Goal: Find specific page/section: Find specific page/section

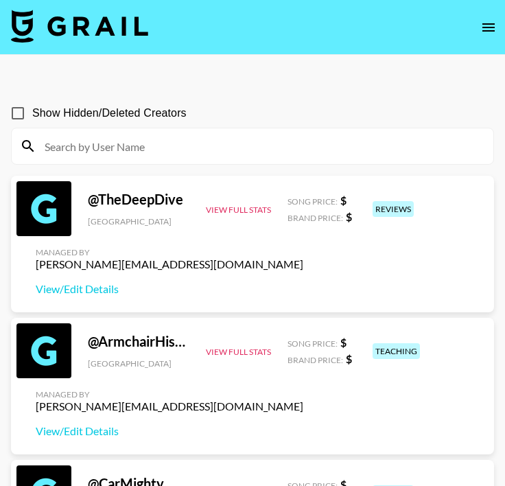
click at [152, 147] on input at bounding box center [260, 146] width 449 height 22
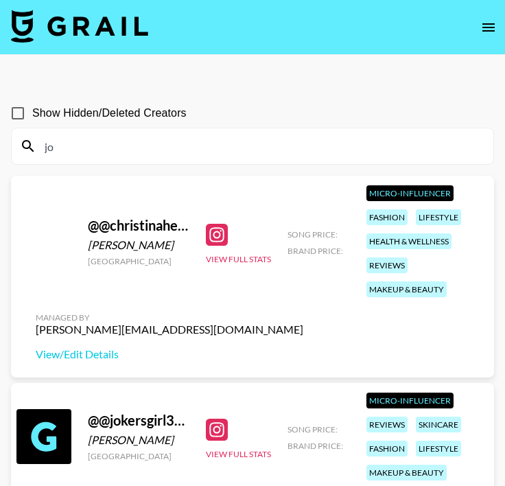
type input "j"
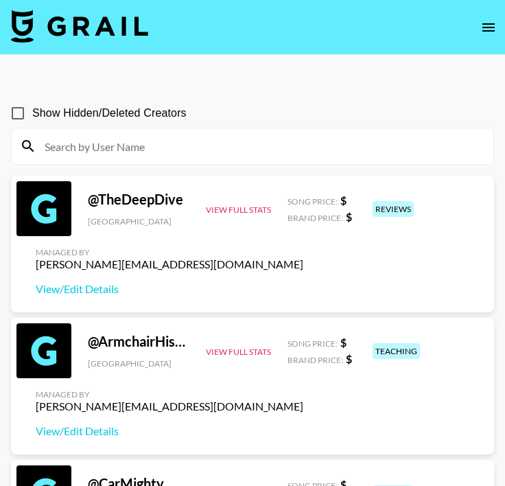
paste input "shehabeldin100"
type input "shehabeldin100"
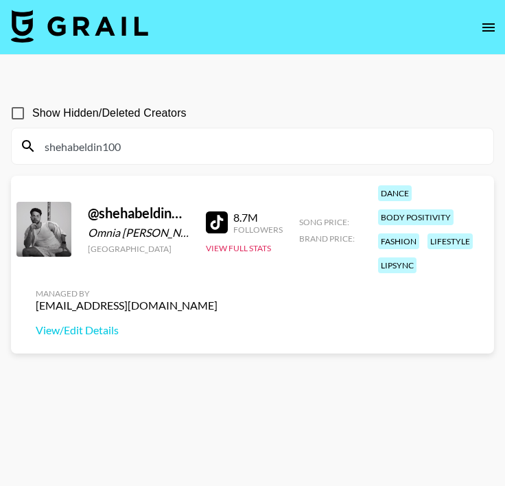
click at [175, 141] on input "shehabeldin100" at bounding box center [260, 146] width 449 height 22
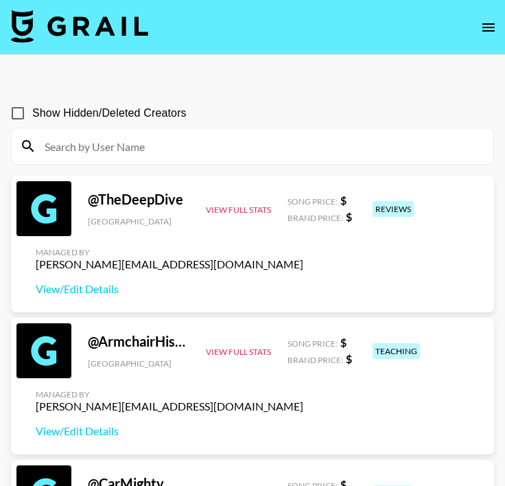
paste input "sheroukussama12"
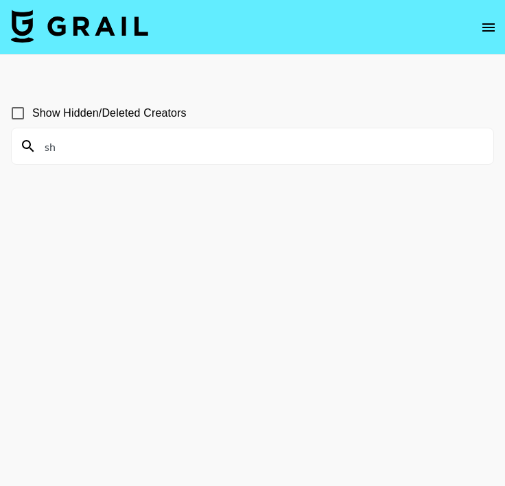
type input "s"
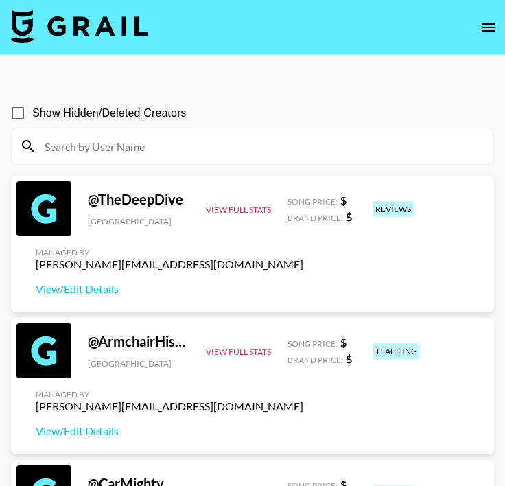
paste input "sheroukussama12"
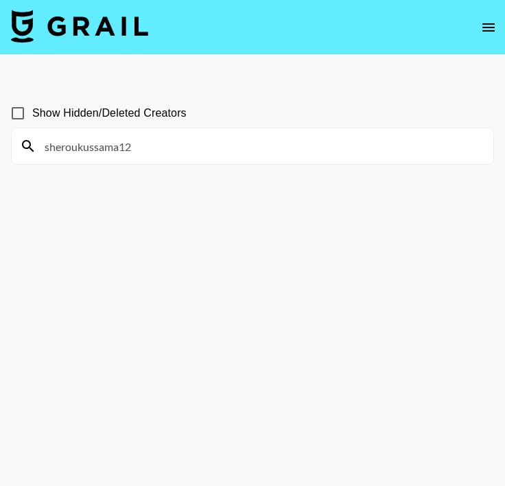
click at [71, 149] on input "sheroukussama12" at bounding box center [260, 146] width 449 height 22
drag, startPoint x: 76, startPoint y: 150, endPoint x: 27, endPoint y: 149, distance: 48.1
click at [27, 149] on div "sheroukussama12" at bounding box center [253, 146] width 482 height 36
type input "sheroukussama12"
click at [47, 148] on input "sheroukussama12" at bounding box center [260, 146] width 449 height 22
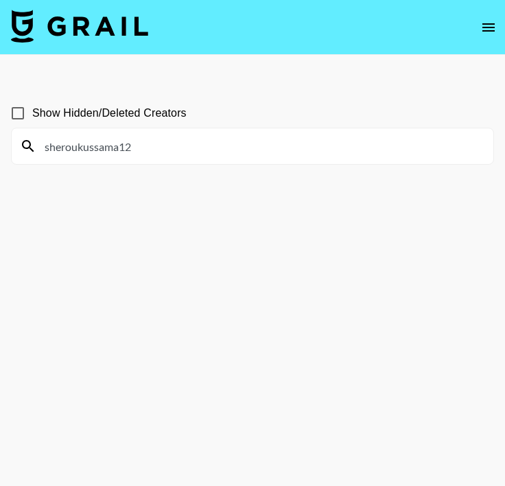
click at [139, 154] on input "sheroukussama12" at bounding box center [260, 146] width 449 height 22
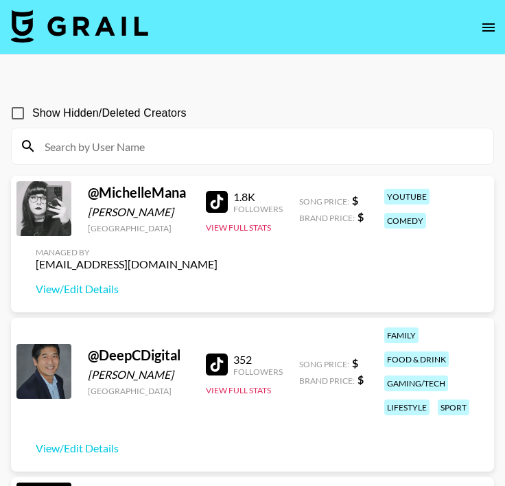
click at [265, 154] on input at bounding box center [260, 146] width 449 height 22
paste input "haidyykamel"
type input "haidyykamel"
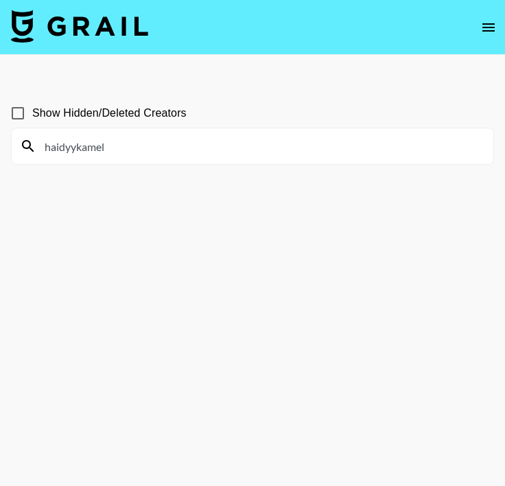
click at [42, 148] on input "haidyykamel" at bounding box center [260, 146] width 449 height 22
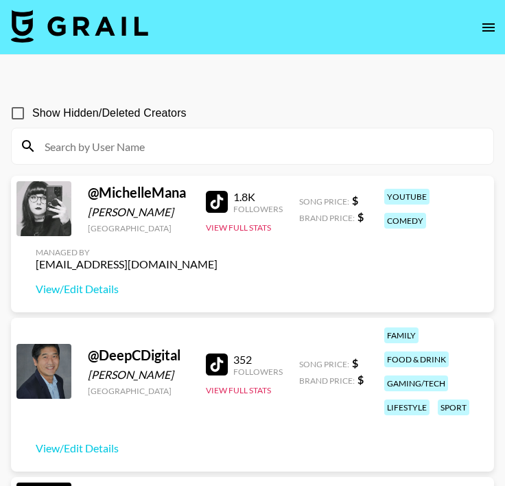
paste input "abdullah_eltourky"
type input "abdullah_eltourky"
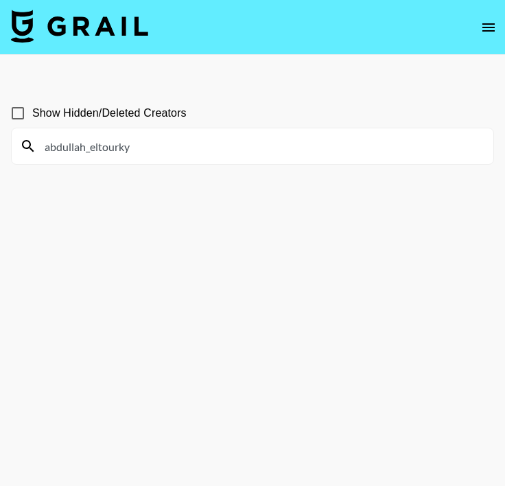
click at [202, 140] on input "abdullah_eltourky" at bounding box center [260, 146] width 449 height 22
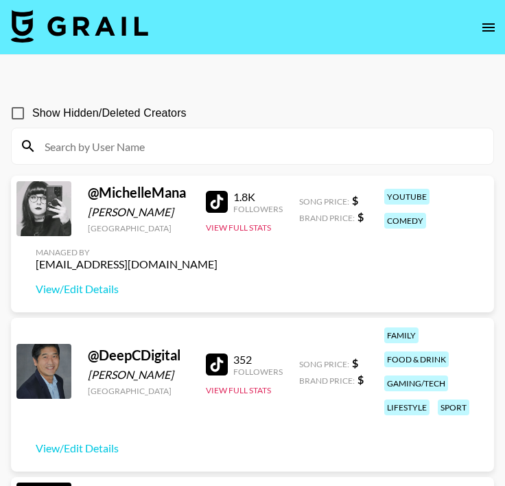
paste input "amaalaboalmgd"
type input "amaalaboalmgd"
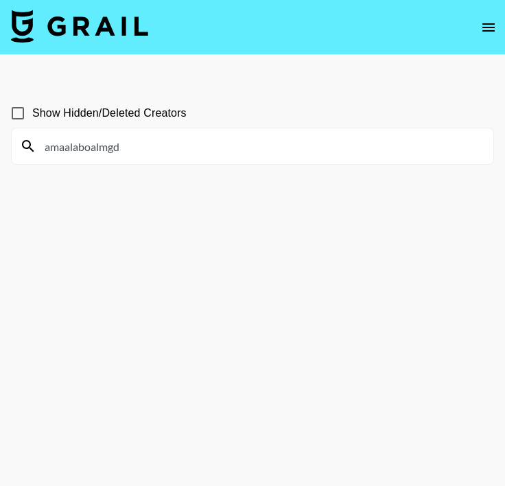
click at [264, 151] on input "amaalaboalmgd" at bounding box center [260, 146] width 449 height 22
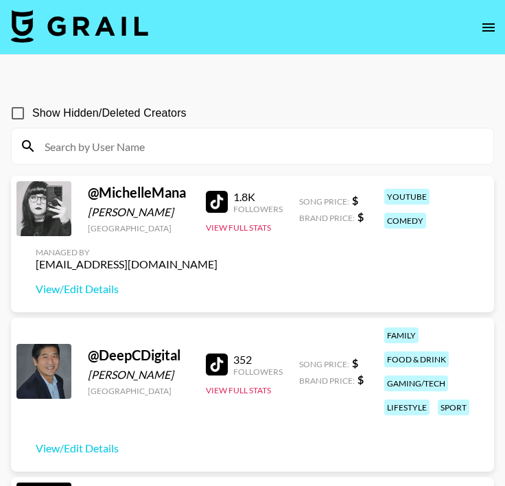
paste input "Caleb.green"
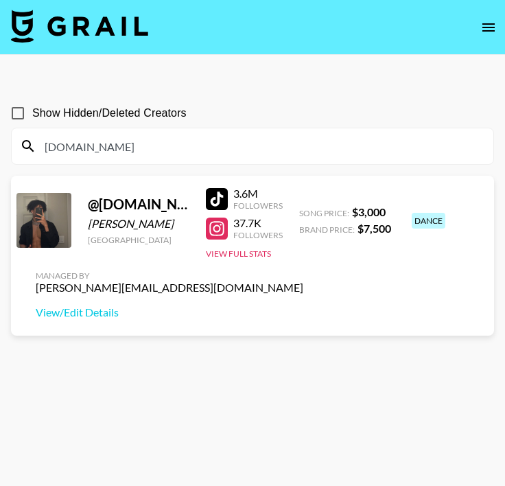
click at [316, 153] on input "Caleb.green" at bounding box center [260, 146] width 449 height 22
paste input "n10zinx"
type input "n10zinx"
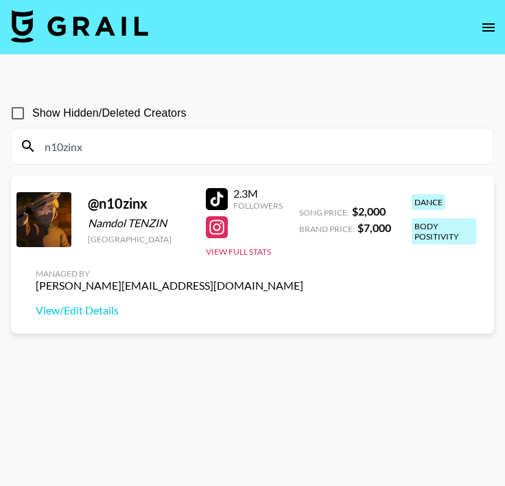
click at [314, 156] on input "n10zinx" at bounding box center [260, 146] width 449 height 22
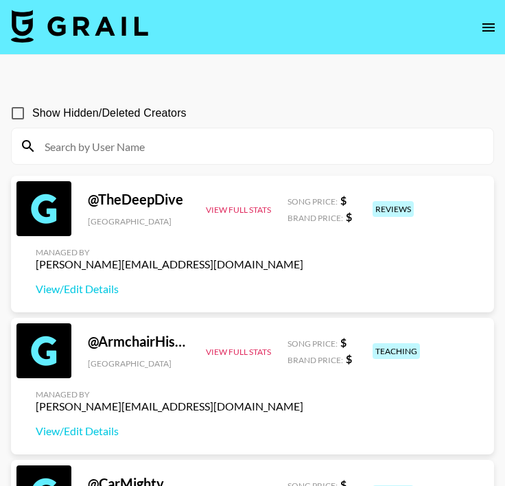
paste input "chrissipatakas"
type input "chrissipatakas"
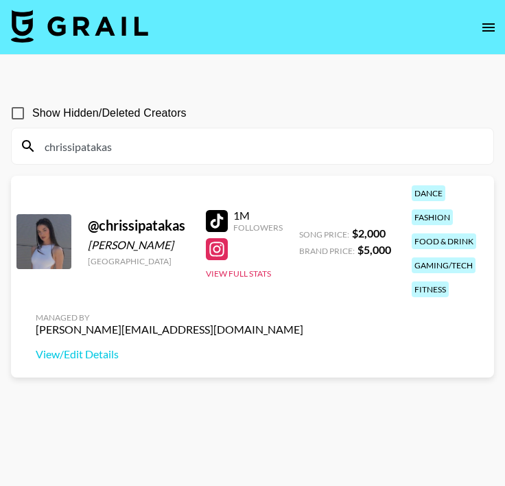
click at [295, 138] on input "chrissipatakas" at bounding box center [260, 146] width 449 height 22
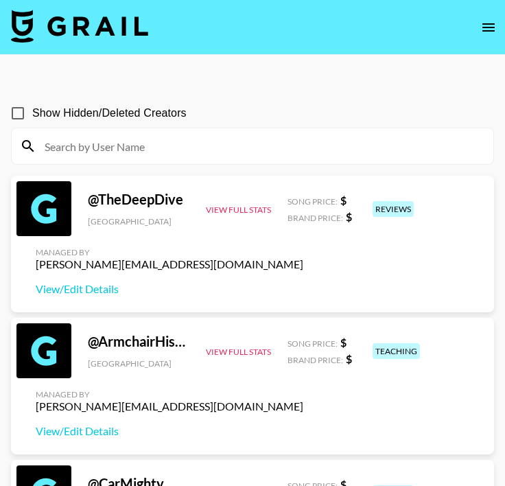
paste input "gioonyourscreen"
type input "gioonyourscreen"
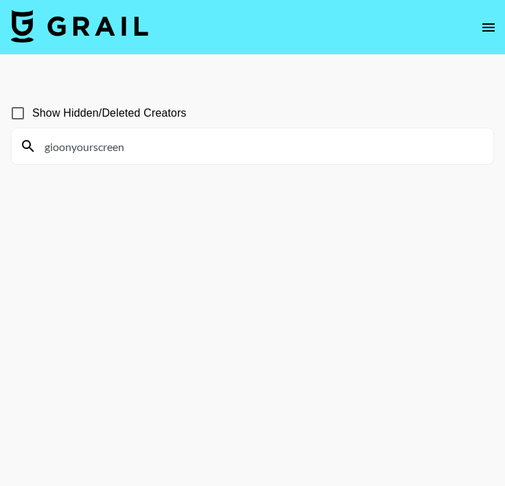
click at [235, 152] on input "gioonyourscreen" at bounding box center [260, 146] width 449 height 22
click at [235, 146] on input "gioonyourscreen" at bounding box center [260, 146] width 449 height 22
click at [228, 143] on input "gioonyourscreen" at bounding box center [260, 146] width 449 height 22
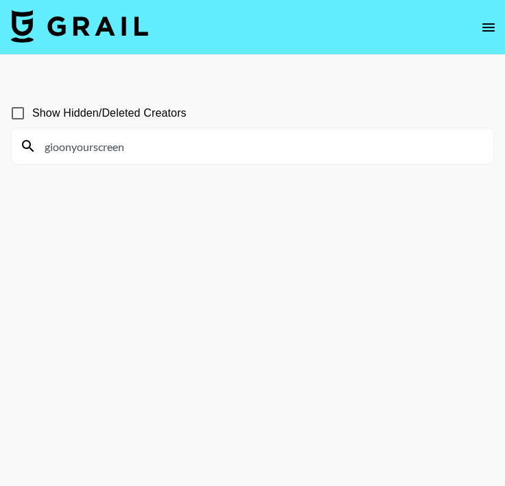
click at [228, 143] on input "gioonyourscreen" at bounding box center [260, 146] width 449 height 22
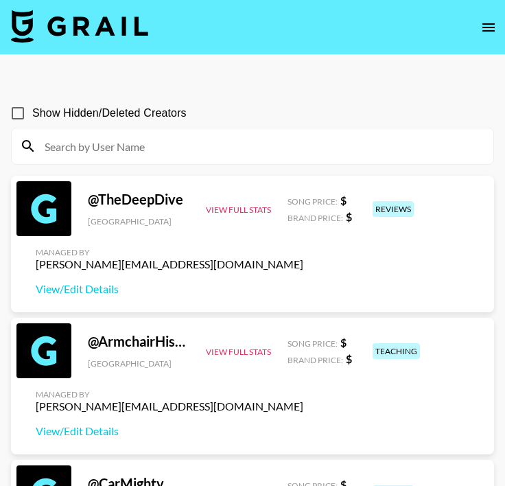
click at [218, 147] on input at bounding box center [260, 146] width 449 height 22
paste input "Krizzl"
type input "Krizzl"
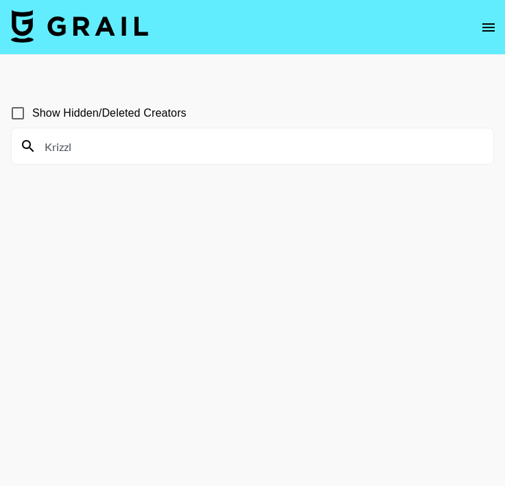
click at [199, 146] on input "Krizzl" at bounding box center [260, 146] width 449 height 22
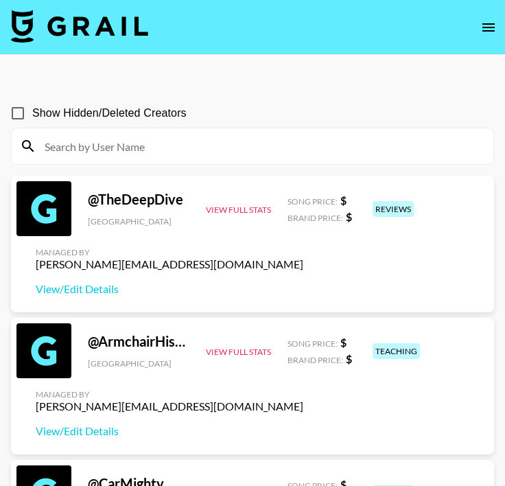
paste input "asti_gevorgyan"
type input "asti_gevorgyan"
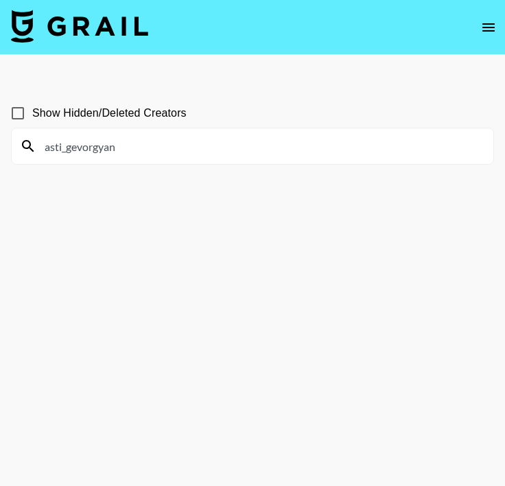
click at [45, 147] on input "asti_gevorgyan" at bounding box center [260, 146] width 449 height 22
click at [111, 153] on input "asti_gevorgyan" at bounding box center [260, 146] width 449 height 22
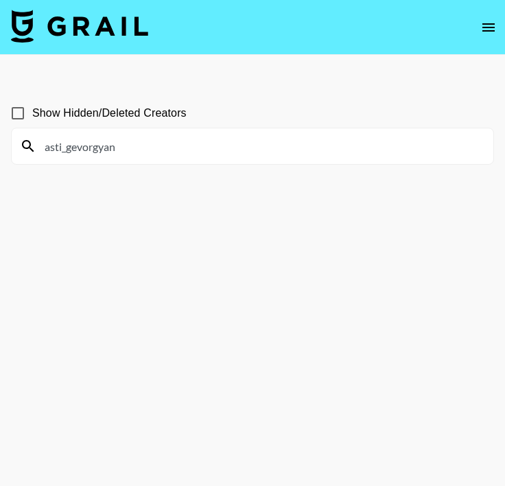
click at [111, 153] on input "asti_gevorgyan" at bounding box center [260, 146] width 449 height 22
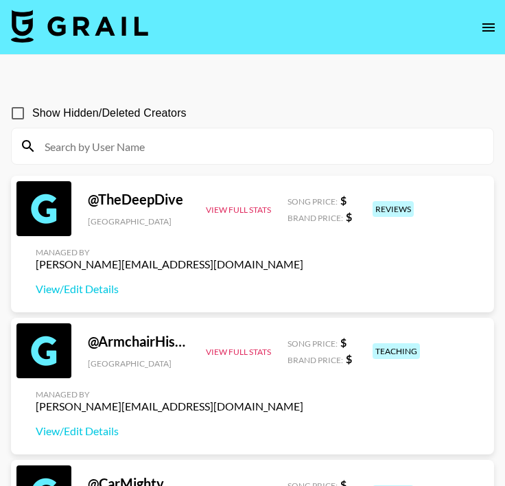
click at [486, 24] on icon "open drawer" at bounding box center [488, 27] width 16 height 16
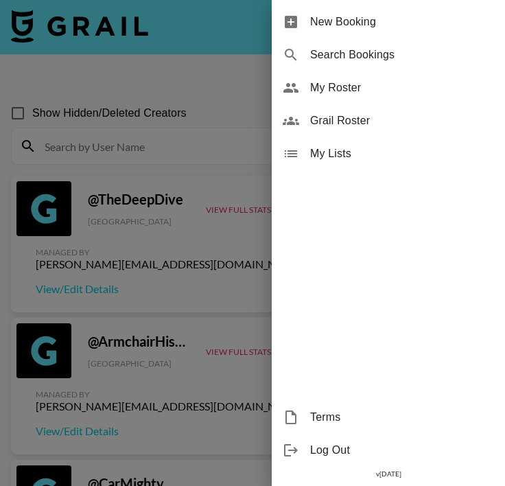
click at [400, 116] on span "Grail Roster" at bounding box center [402, 121] width 184 height 16
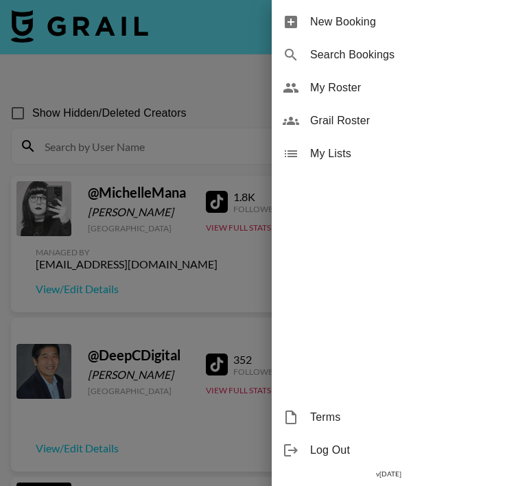
click at [192, 134] on div at bounding box center [252, 243] width 505 height 486
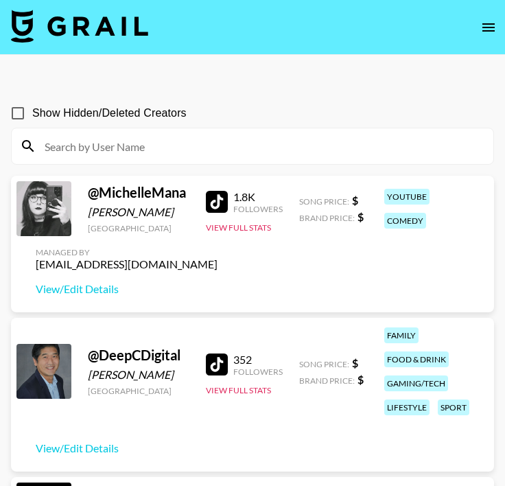
click at [182, 145] on input at bounding box center [260, 146] width 449 height 22
paste input "asti_gevorgyan"
type input "asti_gevorgyan"
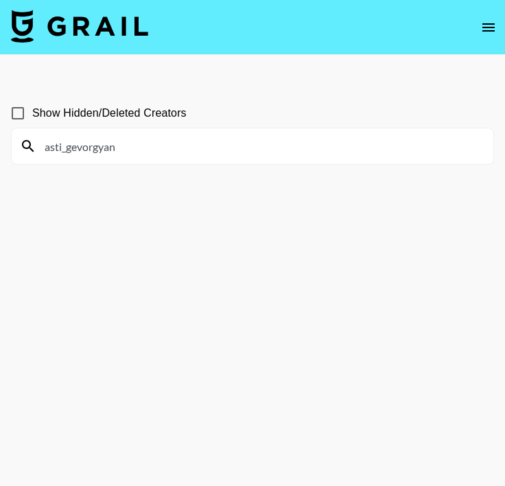
click at [182, 145] on input "asti_gevorgyan" at bounding box center [260, 146] width 449 height 22
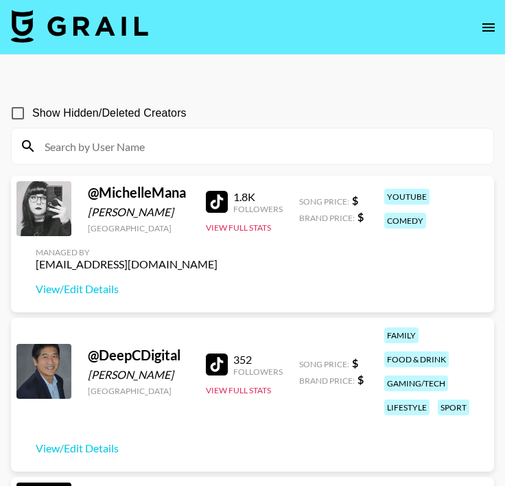
paste input "alisacayenne"
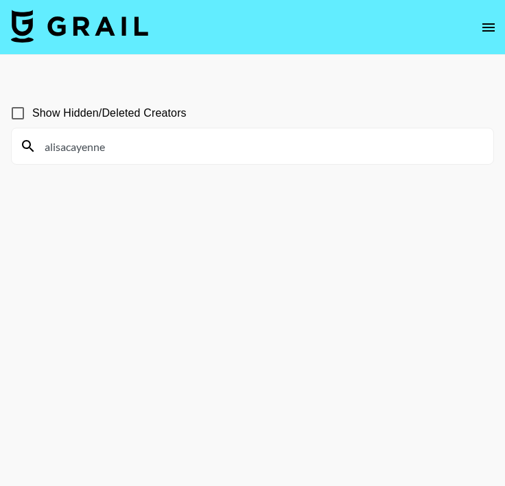
click at [215, 143] on input "alisacayenne" at bounding box center [260, 146] width 449 height 22
paste input "esraalgaac"
click at [142, 154] on input "esraalgaac" at bounding box center [260, 146] width 449 height 22
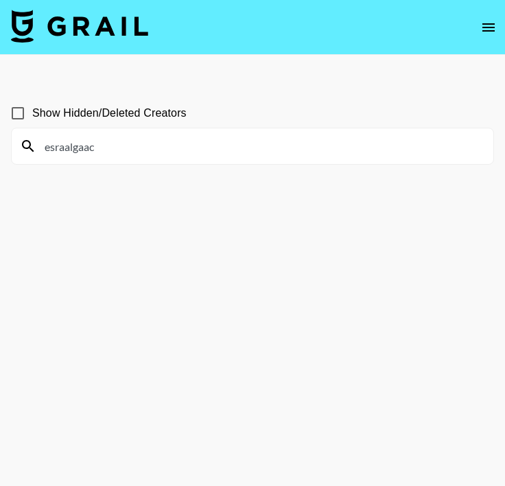
click at [142, 154] on input "esraalgaac" at bounding box center [260, 146] width 449 height 22
paste input "asophia456"
click at [222, 145] on input "asophia456" at bounding box center [260, 146] width 449 height 22
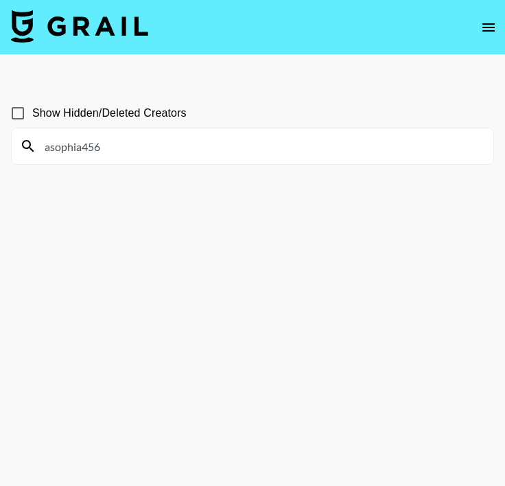
click at [222, 145] on input "asophia456" at bounding box center [260, 146] width 449 height 22
paste input "Sanae"
click at [217, 144] on input "Sanae" at bounding box center [260, 146] width 449 height 22
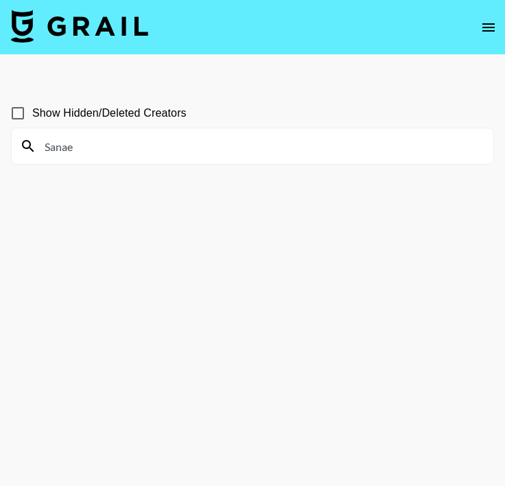
paste input "rabiasnrk"
click at [237, 142] on input "rabiasnrk" at bounding box center [260, 146] width 449 height 22
paste input "xj0line"
click at [240, 140] on input "xj0line" at bounding box center [260, 146] width 449 height 22
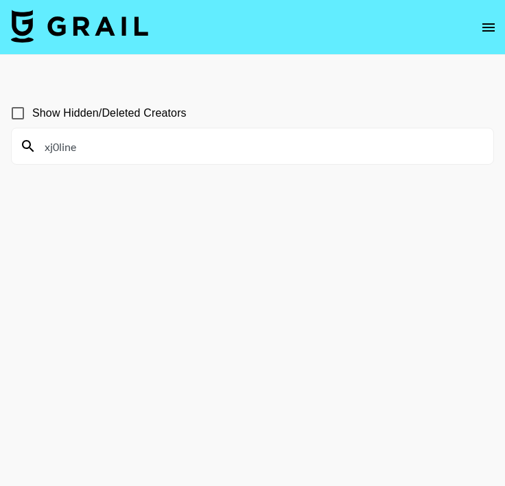
click at [240, 140] on input "xj0line" at bounding box center [260, 146] width 449 height 22
paste input "daniklieber"
click at [268, 140] on input "daniklieber" at bounding box center [260, 146] width 449 height 22
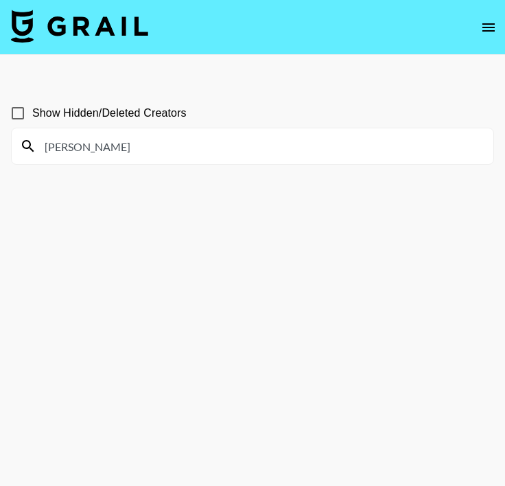
click at [268, 140] on input "daniklieber" at bounding box center [260, 146] width 449 height 22
paste input "Estefanieaelisa"
click at [194, 150] on input "Estefanieaelisa" at bounding box center [260, 146] width 449 height 22
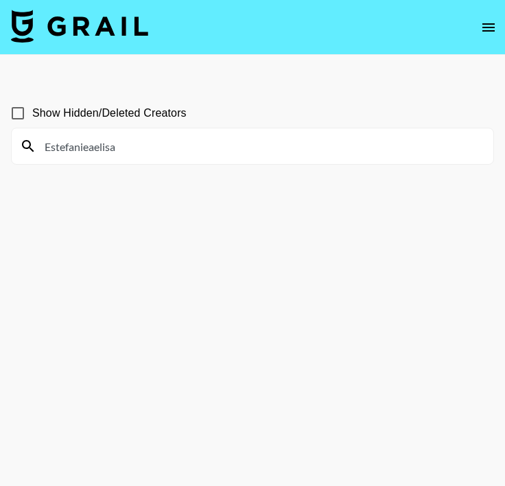
paste input "liros.life"
type input "liros.life"
click at [194, 150] on input "liros.life" at bounding box center [260, 146] width 449 height 22
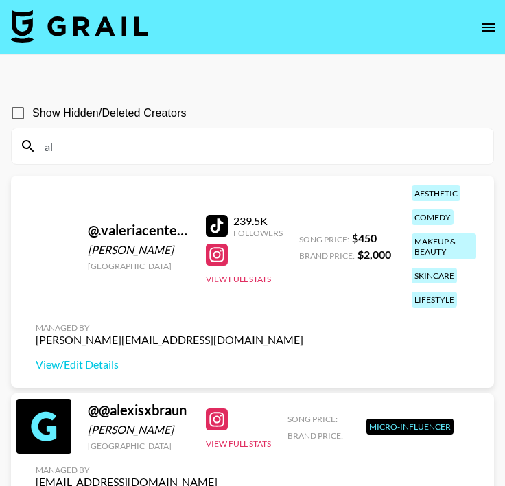
type input "a"
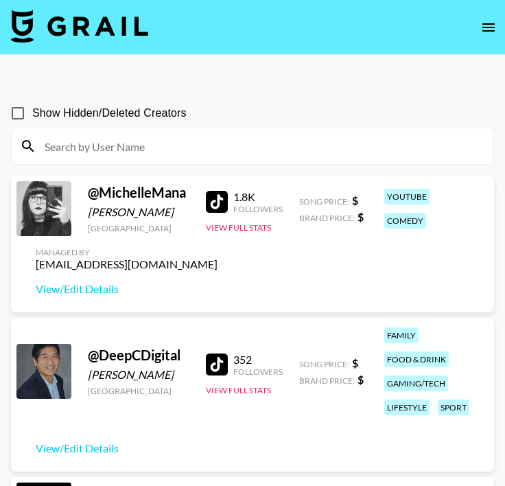
paste input "lusiadimprima"
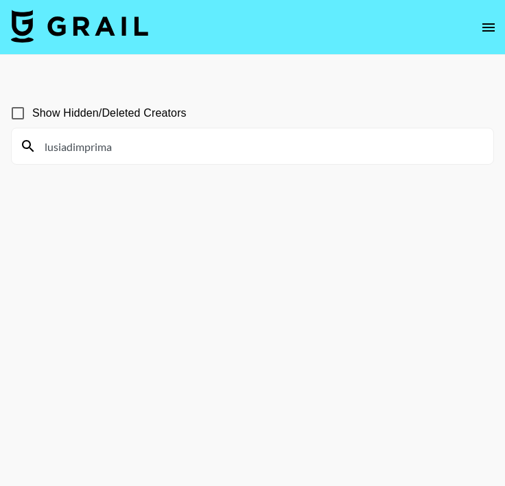
click at [227, 134] on div "lusiadimprima" at bounding box center [253, 146] width 482 height 36
click at [198, 148] on input "lusiadimprima" at bounding box center [260, 146] width 449 height 22
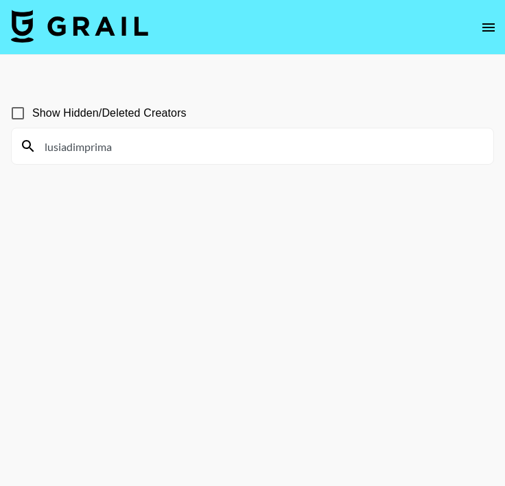
click at [198, 148] on input "lusiadimprima" at bounding box center [260, 146] width 449 height 22
paste input "elaine.victori"
click at [277, 145] on input "elaine.victoria" at bounding box center [260, 146] width 449 height 22
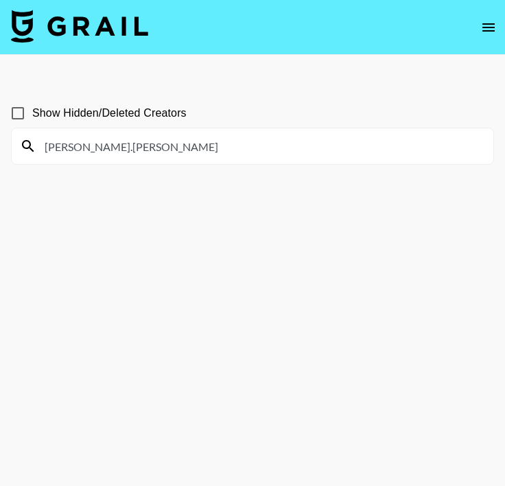
paste input "aliciaandritschke"
click at [195, 140] on input "aliciaandritschke" at bounding box center [260, 146] width 449 height 22
paste input "nikaabo"
click at [196, 135] on div "nikaabo" at bounding box center [253, 146] width 482 height 36
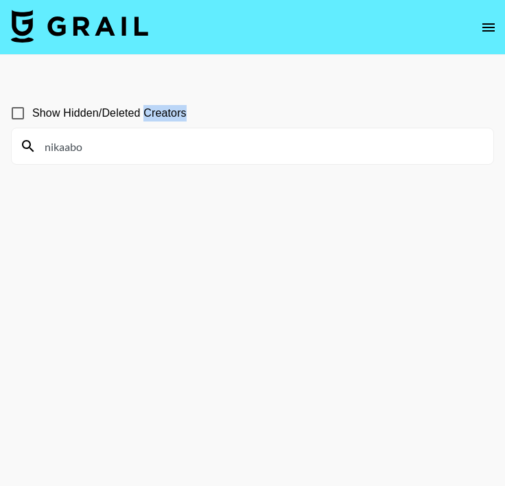
click at [196, 135] on div "nikaabo" at bounding box center [253, 146] width 482 height 36
click at [188, 144] on input "nikaabo" at bounding box center [260, 146] width 449 height 22
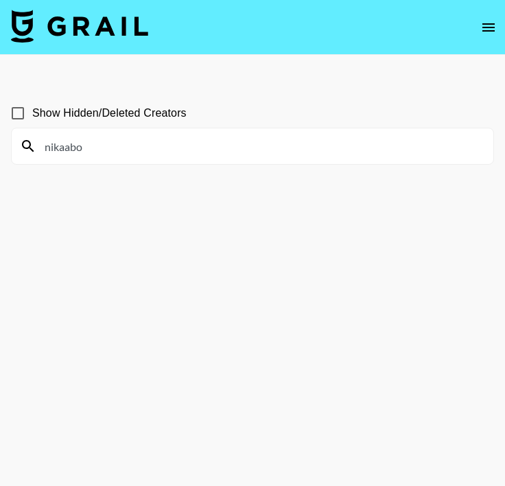
paste input "chanteljavin"
click at [141, 150] on input "chanteljavin" at bounding box center [260, 146] width 449 height 22
paste input "dzzyzzlee"
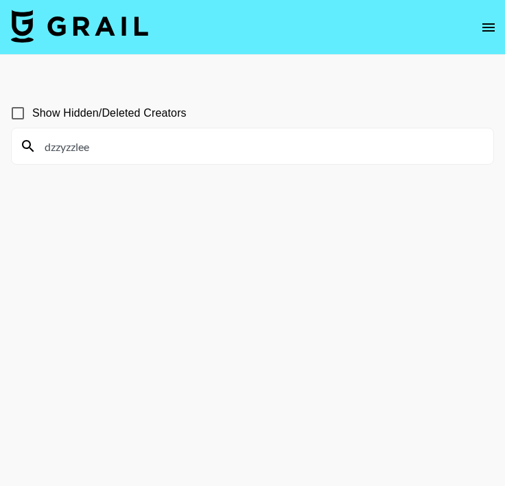
click at [259, 141] on input "dzzyzzlee" at bounding box center [260, 146] width 449 height 22
paste input "itsmanjuu"
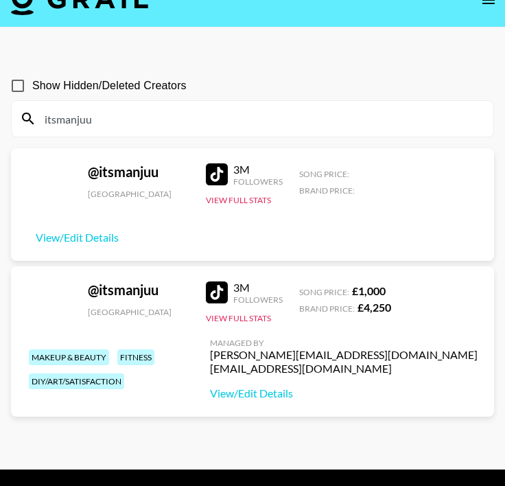
scroll to position [23, 0]
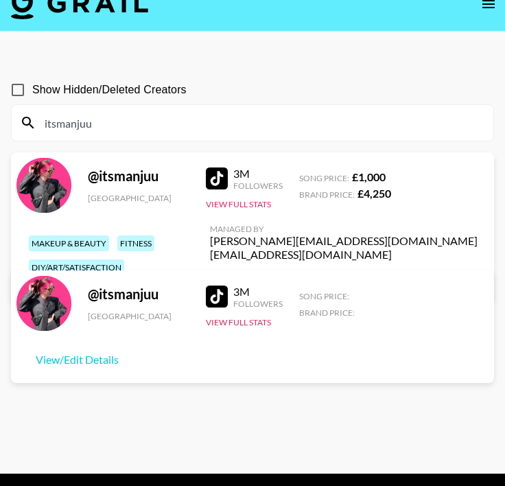
click at [269, 132] on input "itsmanjuu" at bounding box center [260, 123] width 449 height 22
paste input "joana_health"
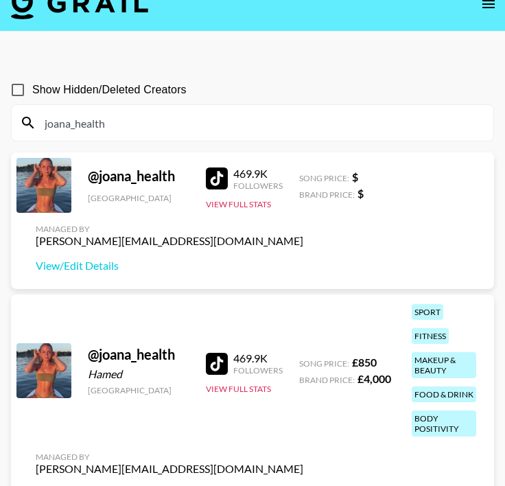
scroll to position [0, 0]
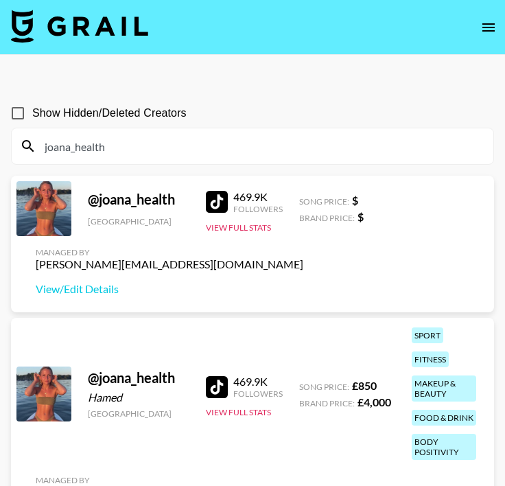
click at [203, 159] on div "joana_health" at bounding box center [253, 146] width 482 height 36
click at [190, 153] on input "joana_health" at bounding box center [260, 146] width 449 height 22
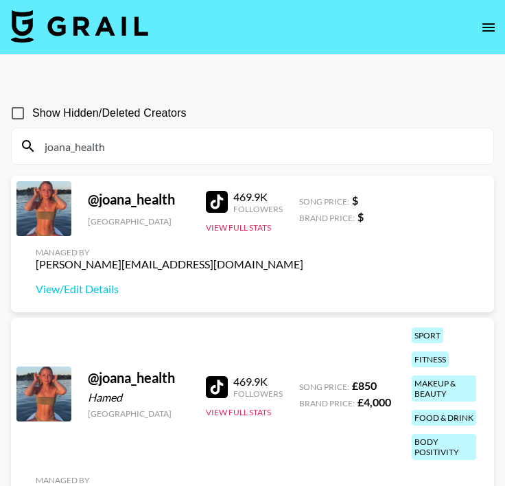
click at [190, 153] on input "joana_health" at bounding box center [260, 146] width 449 height 22
click at [198, 150] on input "joana_health" at bounding box center [260, 146] width 449 height 22
paste input "llola.rosalie"
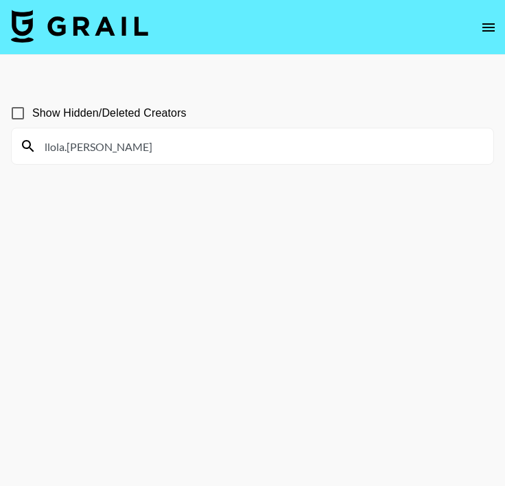
click at [124, 146] on input "llola.rosalie" at bounding box center [260, 146] width 449 height 22
paste input "dzzyzzle"
click at [183, 149] on input "dzzyzzlee" at bounding box center [260, 146] width 449 height 22
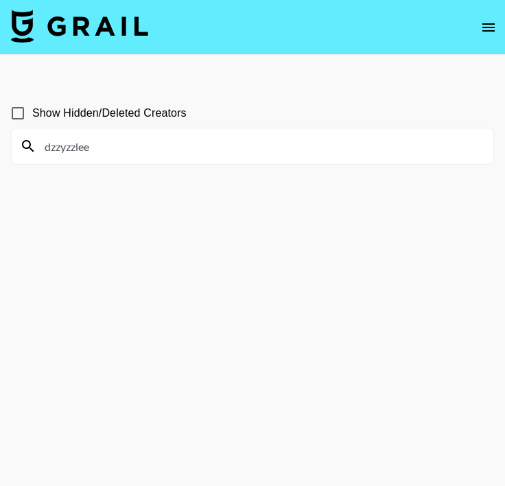
click at [183, 149] on input "dzzyzzlee" at bounding box center [260, 146] width 449 height 22
paste input "Setar"
click at [233, 154] on input "Setare" at bounding box center [260, 146] width 449 height 22
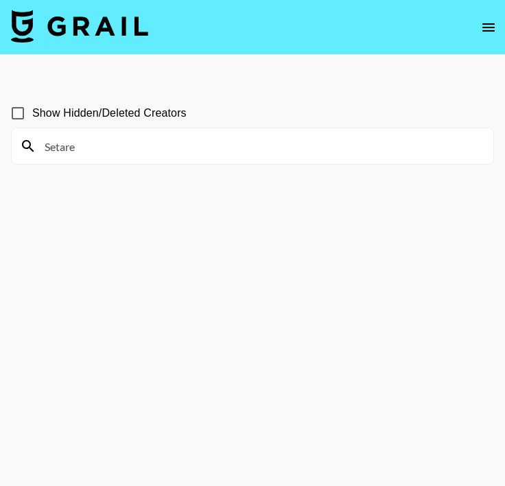
click at [233, 154] on input "Setare" at bounding box center [260, 146] width 449 height 22
paste input "oatmealslapsby"
type input "oatmealslapsbye"
click at [218, 148] on input "oatmealslapsbye" at bounding box center [260, 146] width 449 height 22
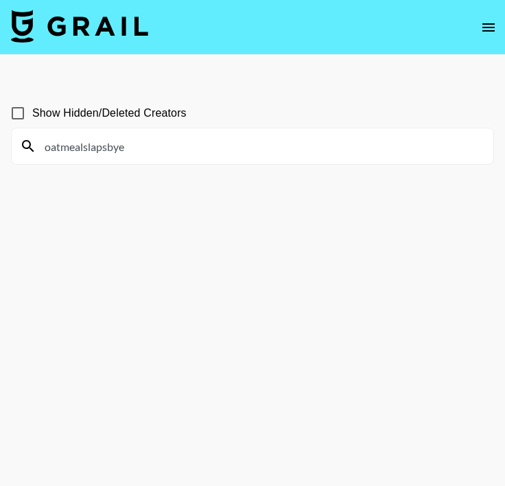
click at [218, 148] on input "oatmealslapsbye" at bounding box center [260, 146] width 449 height 22
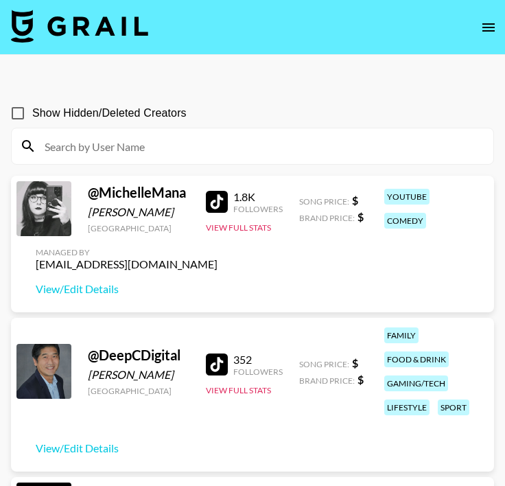
paste input "oatmealslapsbye"
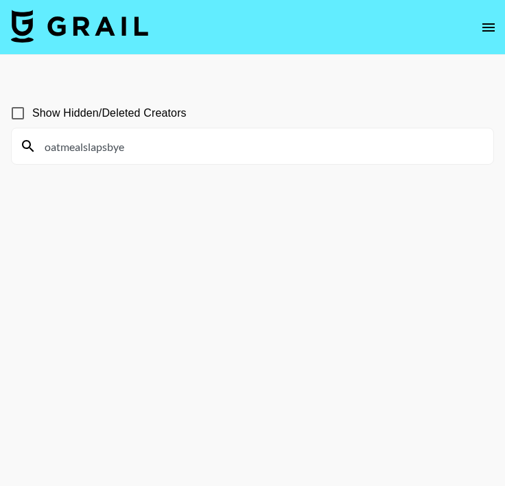
click at [264, 144] on input "oatmealslapsbye" at bounding box center [260, 146] width 449 height 22
paste input "austintaylorrr"
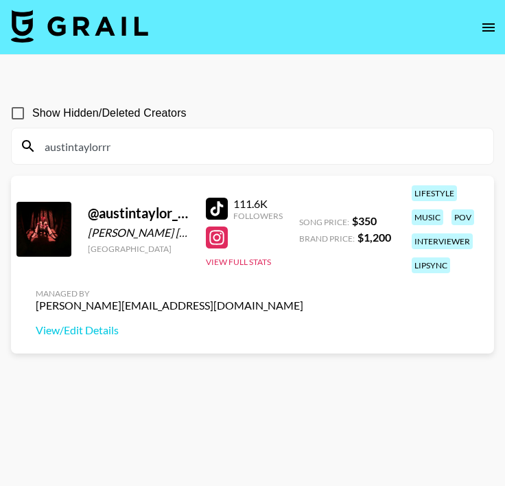
click at [259, 150] on input "austintaylorrr" at bounding box center [260, 146] width 449 height 22
paste input "notorlandolucas"
type input "notorlandolucas"
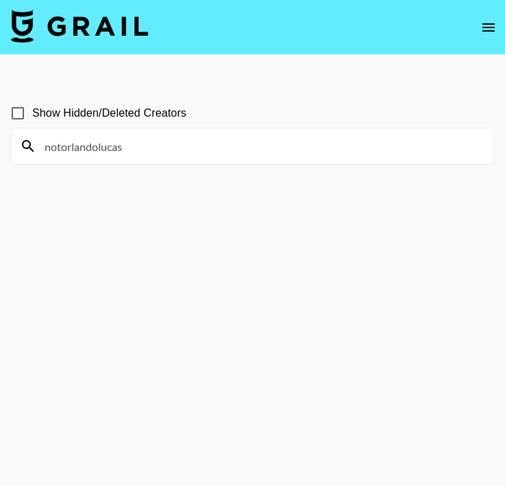
click at [168, 145] on input "notorlandolucas" at bounding box center [260, 146] width 449 height 22
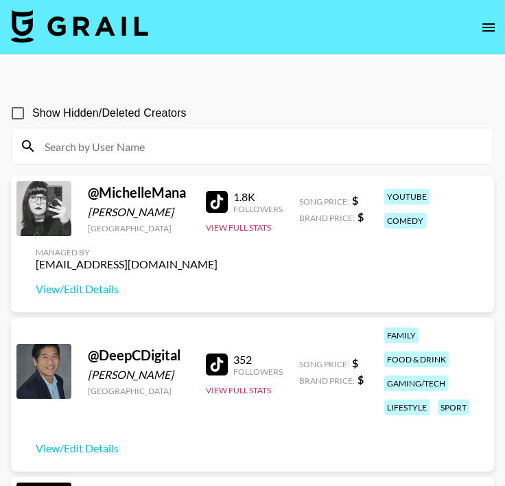
click at [246, 148] on input at bounding box center [260, 146] width 449 height 22
paste input "jeremy.dreyer"
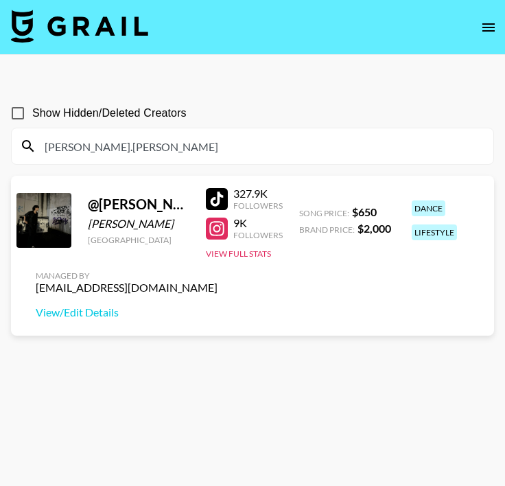
click at [212, 141] on input "jeremy.dreyer" at bounding box center [260, 146] width 449 height 22
paste input "gioonyourscreen"
type input "gioonyourscreen"
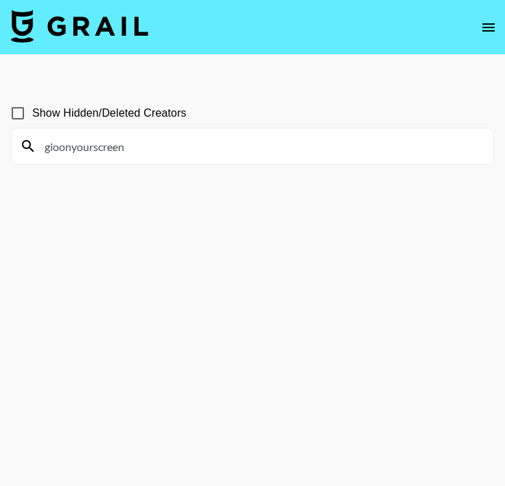
click at [212, 141] on input "gioonyourscreen" at bounding box center [260, 146] width 449 height 22
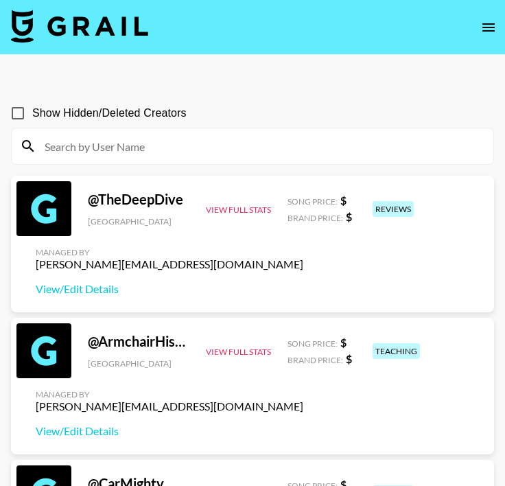
paste input "Krizzl"
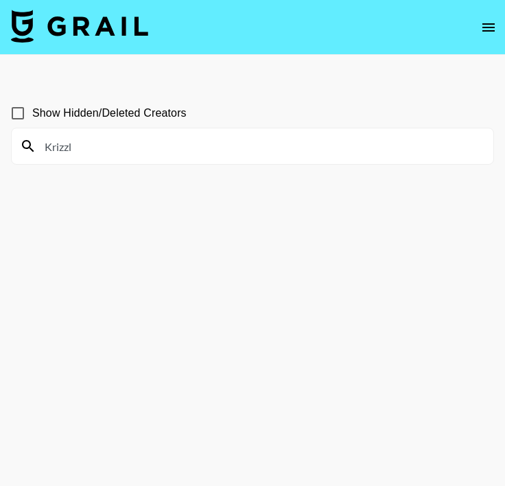
click at [167, 140] on input "Krizzl" at bounding box center [260, 146] width 449 height 22
paste input "asti_gevorgyan"
click at [198, 143] on input "asti_gevorgyan" at bounding box center [260, 146] width 449 height 22
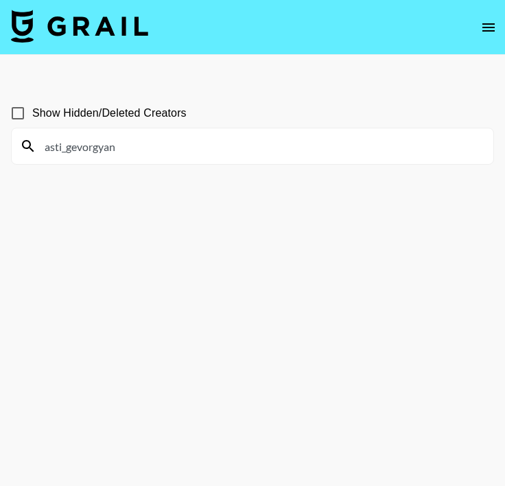
click at [198, 143] on input "asti_gevorgyan" at bounding box center [260, 146] width 449 height 22
paste input "lisacayenne"
click at [146, 142] on input "alisacayenne" at bounding box center [260, 146] width 449 height 22
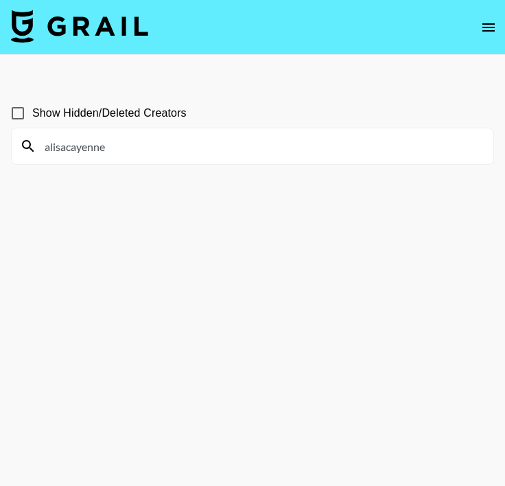
paste input "esraalgaac"
click at [157, 130] on div "esraalgaac" at bounding box center [253, 146] width 482 height 36
click at [154, 134] on div "esraalgaac" at bounding box center [253, 146] width 482 height 36
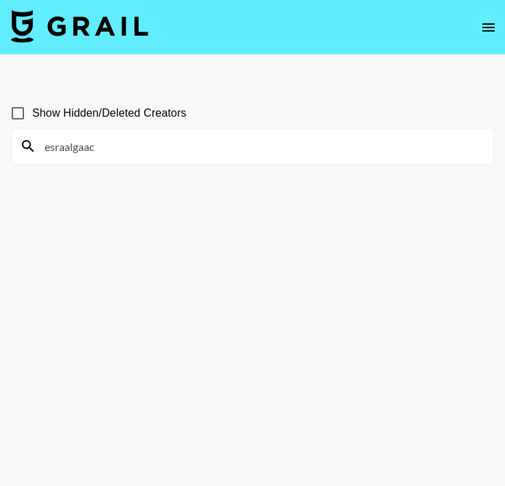
click at [150, 141] on input "esraalgaac" at bounding box center [260, 146] width 449 height 22
paste input "asophia456"
click at [173, 154] on input "asophia456" at bounding box center [260, 146] width 449 height 22
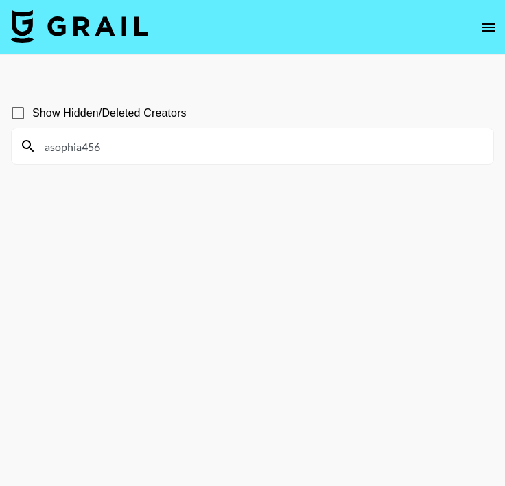
click at [173, 154] on input "asophia456" at bounding box center [260, 146] width 449 height 22
paste input "Sannnaae"
click at [173, 154] on input "Sannnaae" at bounding box center [260, 146] width 449 height 22
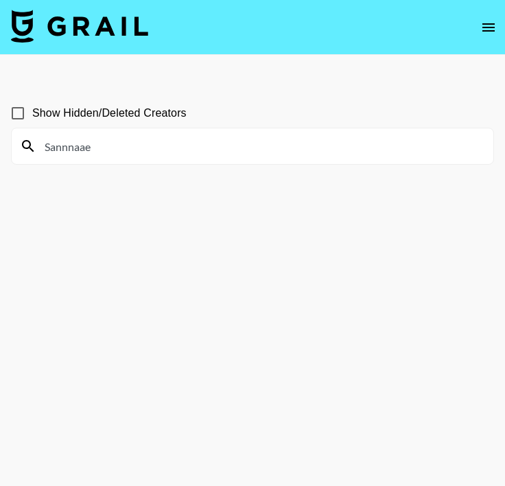
click at [175, 154] on input "Sannnaae" at bounding box center [260, 146] width 449 height 22
click at [299, 143] on input "Sannnaae" at bounding box center [260, 146] width 449 height 22
paste input "rabiasnrk"
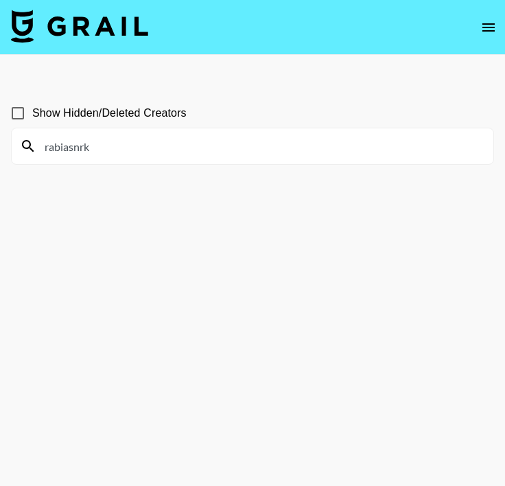
click at [172, 150] on input "rabiasnrk" at bounding box center [260, 146] width 449 height 22
paste input "xj0line"
click at [269, 140] on input "xj0line" at bounding box center [260, 146] width 449 height 22
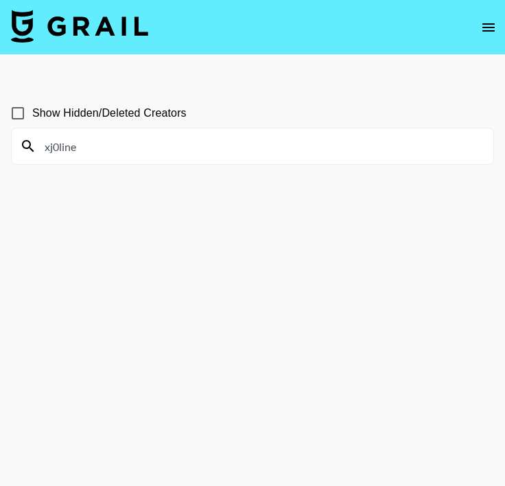
click at [269, 140] on input "xj0line" at bounding box center [260, 146] width 449 height 22
paste input "daniklieber"
click at [309, 146] on input "daniklieber" at bounding box center [260, 146] width 449 height 22
paste input "Estefanieaelisa"
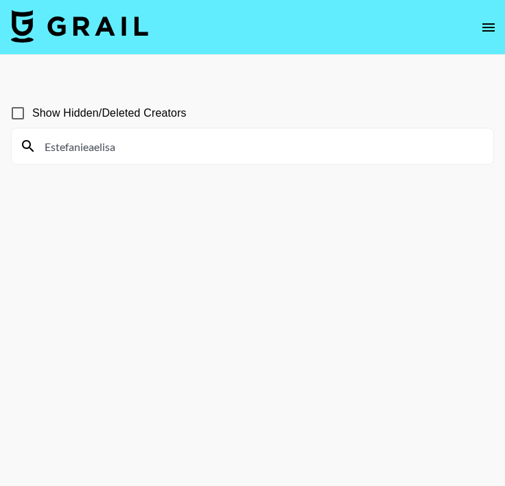
click at [289, 149] on input "Estefanieaelisa" at bounding box center [260, 146] width 449 height 22
paste input "liros.life"
click at [324, 148] on input "liros.life" at bounding box center [260, 146] width 449 height 22
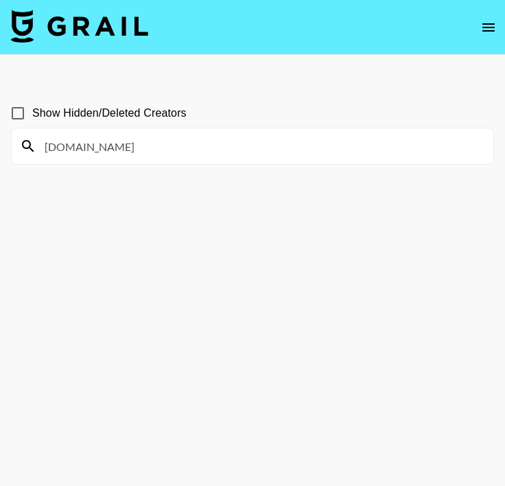
click at [324, 148] on input "liros.life" at bounding box center [260, 146] width 449 height 22
paste input "usiadimprima"
click at [306, 153] on input "lusiadimprima" at bounding box center [260, 146] width 449 height 22
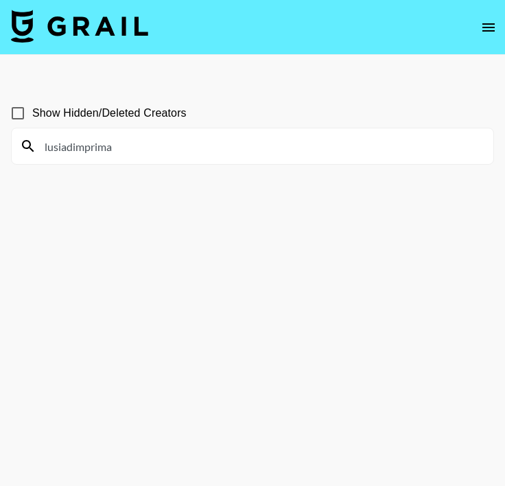
click at [306, 153] on input "lusiadimprima" at bounding box center [260, 146] width 449 height 22
paste input "elaine.victori"
click at [213, 144] on input "elaine.victoria" at bounding box center [260, 146] width 449 height 22
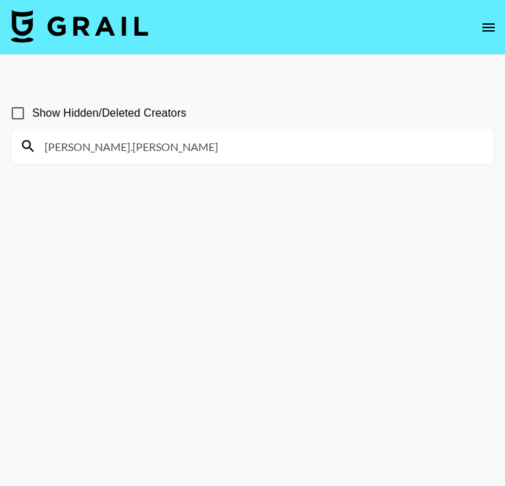
paste input "aliciaandritschke"
click at [288, 151] on input "aliciaandritschke" at bounding box center [260, 146] width 449 height 22
paste input "nikaabo"
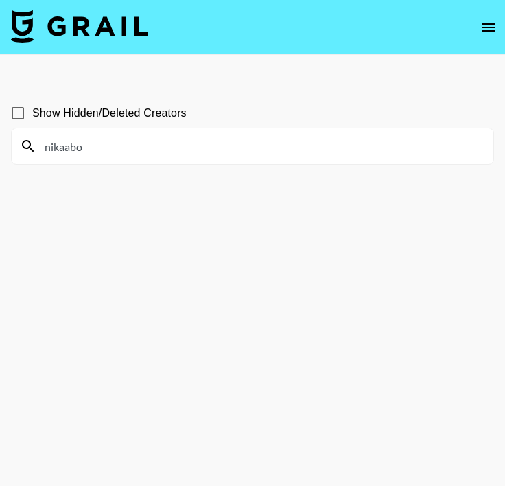
click at [255, 143] on input "nikaabo" at bounding box center [260, 146] width 449 height 22
paste input "chanteljavin"
click at [139, 141] on input "chanteljavin" at bounding box center [260, 146] width 449 height 22
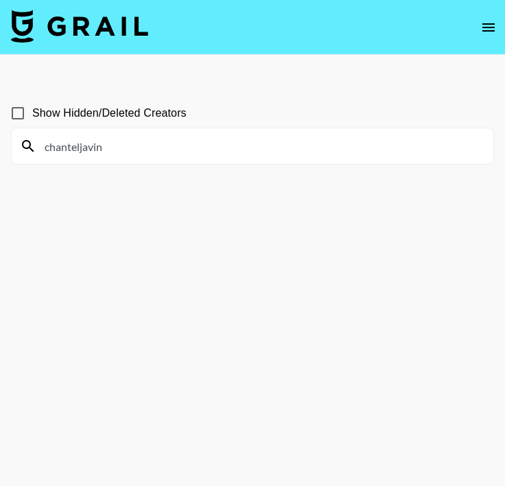
click at [139, 141] on input "chanteljavin" at bounding box center [260, 146] width 449 height 22
paste input "dzzyzzlee"
click at [233, 145] on input "dzzyzzlee" at bounding box center [260, 146] width 449 height 22
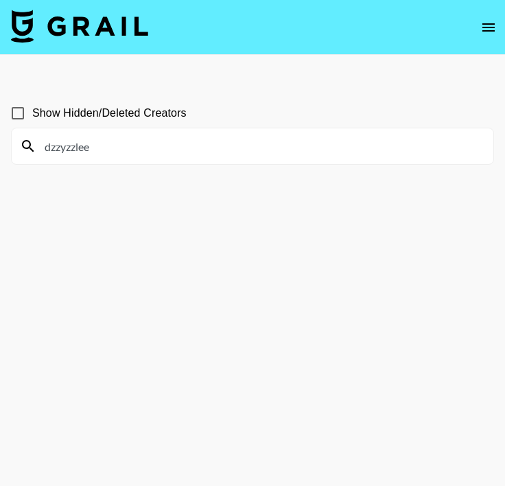
click at [233, 145] on input "dzzyzzlee" at bounding box center [260, 146] width 449 height 22
paste input "llola.rosali"
click at [269, 141] on input "llola.rosalie" at bounding box center [260, 146] width 449 height 22
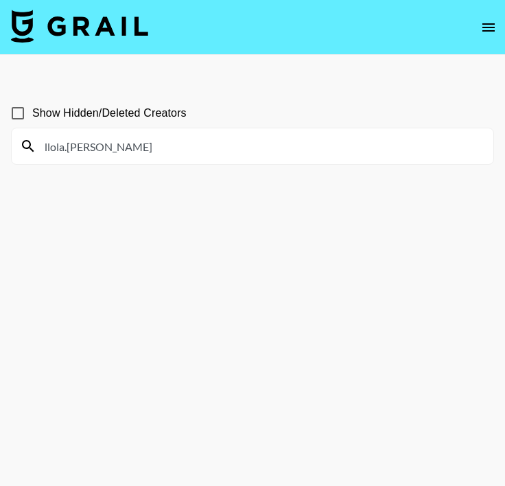
paste input "oatmealslapsby"
click at [275, 141] on input "oatmealslapsbye" at bounding box center [260, 146] width 449 height 22
paste input "notorlandolucas"
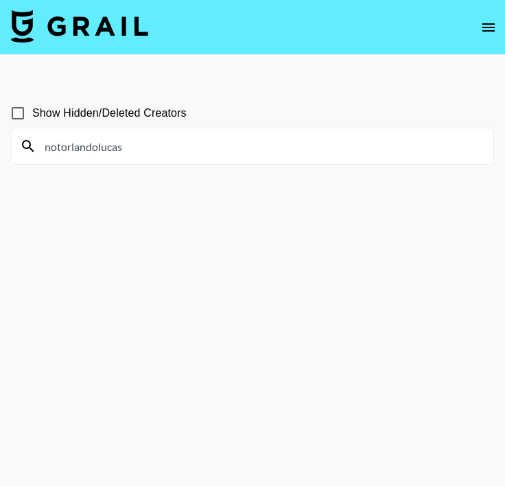
click at [275, 228] on section "Show Hidden/Deleted Creators notorlandolucas" at bounding box center [252, 276] width 483 height 376
click at [310, 149] on input "notorlandolucas" at bounding box center [260, 146] width 449 height 22
paste input "Krizzl"
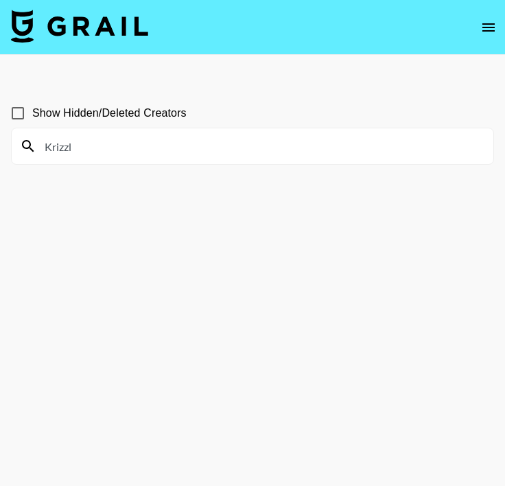
click at [47, 145] on input "Krizzl" at bounding box center [260, 146] width 449 height 22
click at [49, 146] on input "Krizzl" at bounding box center [260, 146] width 449 height 22
type input "thekrizzl"
click at [97, 151] on input "thekrizzl" at bounding box center [260, 146] width 449 height 22
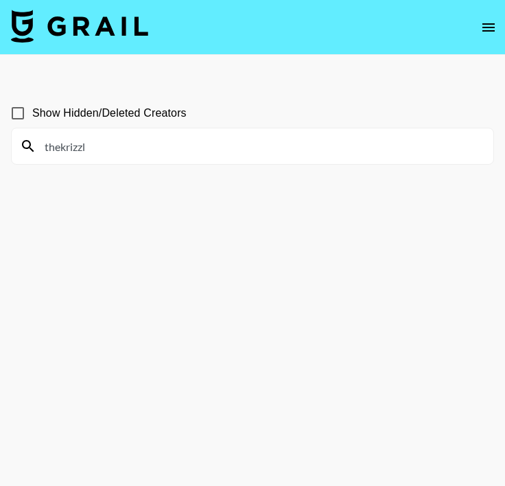
click at [97, 151] on input "thekrizzl" at bounding box center [260, 146] width 449 height 22
click at [225, 148] on input "thekrizzl" at bounding box center [260, 146] width 449 height 22
click at [227, 148] on input "thekrizzl" at bounding box center [260, 146] width 449 height 22
click at [174, 144] on input "thekrizzl" at bounding box center [260, 146] width 449 height 22
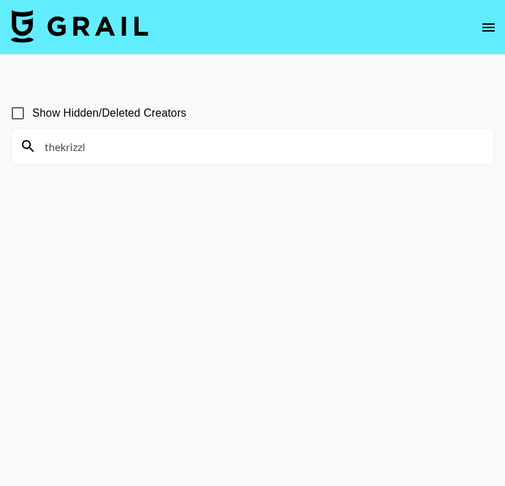
click at [174, 144] on input "thekrizzl" at bounding box center [260, 146] width 449 height 22
paste input "sheroukussama12"
click at [74, 147] on input "sheroukussama12" at bounding box center [260, 146] width 449 height 22
click at [130, 150] on input "sheroukussama12" at bounding box center [260, 146] width 449 height 22
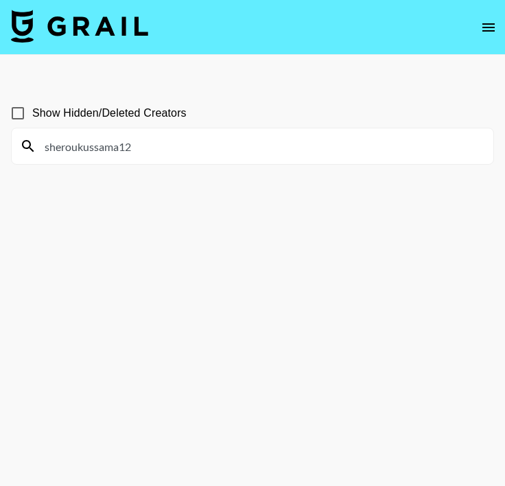
click at [185, 144] on input "sheroukussama12" at bounding box center [260, 146] width 449 height 22
paste input "haidyykamel"
click at [156, 156] on input "haidyykamel" at bounding box center [260, 146] width 449 height 22
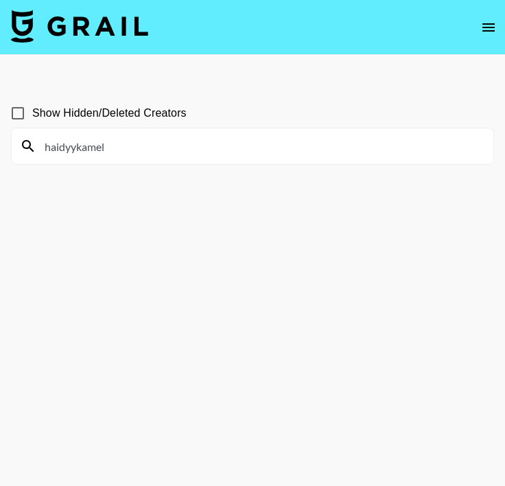
click at [156, 156] on input "haidyykamel" at bounding box center [260, 146] width 449 height 22
paste input "abdullah_eltourky"
click at [148, 142] on input "abdullah_eltourky" at bounding box center [260, 146] width 449 height 22
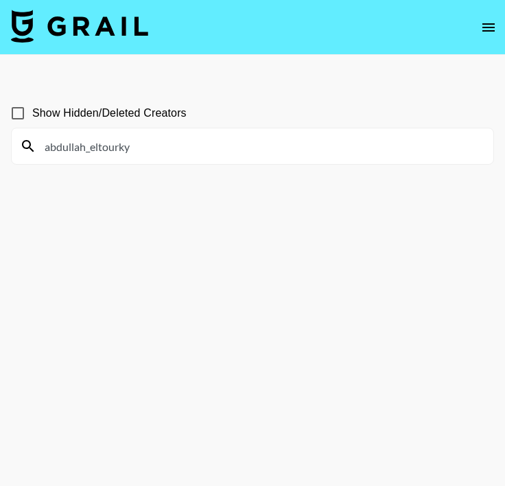
click at [148, 142] on input "abdullah_eltourky" at bounding box center [260, 146] width 449 height 22
paste input "maalaboalmgd"
click at [216, 147] on input "amaalaboalmgd" at bounding box center [260, 146] width 449 height 22
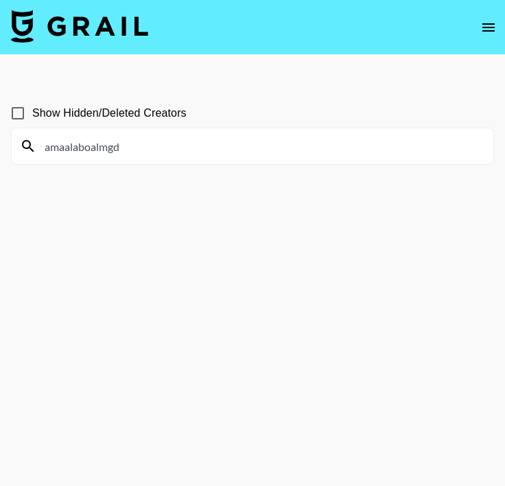
paste input "gioonyourscreen"
type input "gioonyourscreen"
click at [219, 148] on input "gioonyourscreen" at bounding box center [260, 146] width 449 height 22
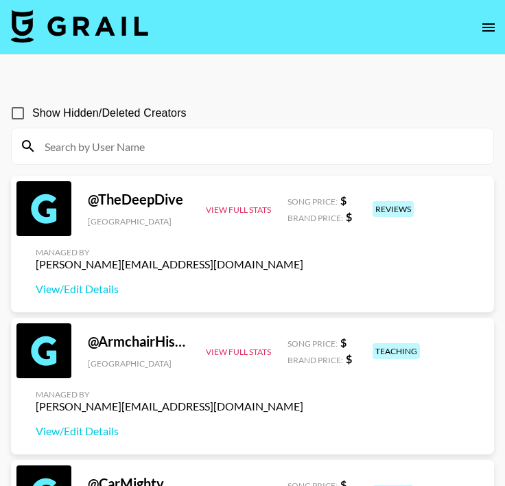
click at [283, 144] on input at bounding box center [260, 146] width 449 height 22
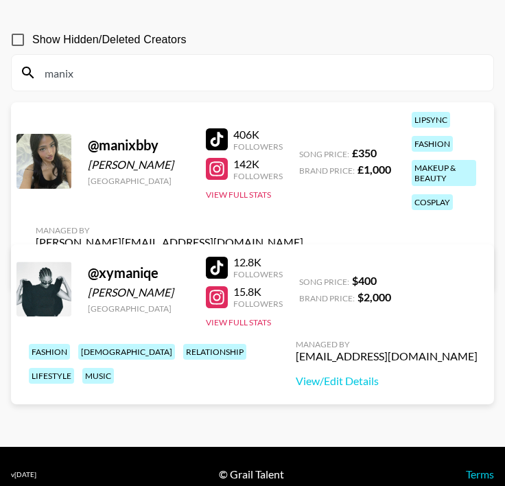
scroll to position [78, 0]
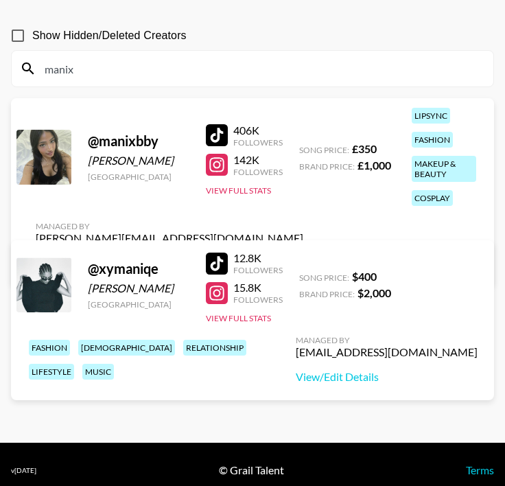
type input "manix"
click at [146, 71] on input "manix" at bounding box center [260, 69] width 449 height 22
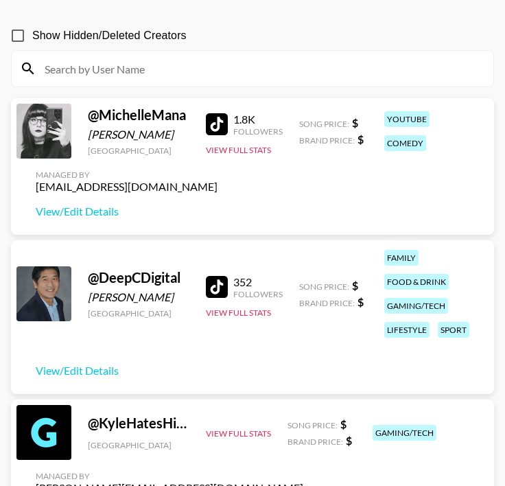
scroll to position [0, 0]
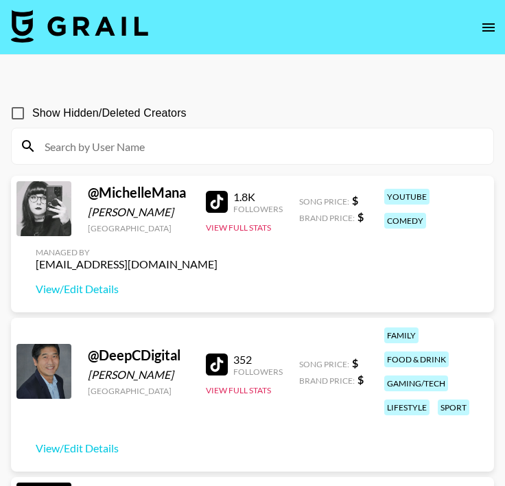
click at [481, 27] on icon "open drawer" at bounding box center [488, 27] width 16 height 16
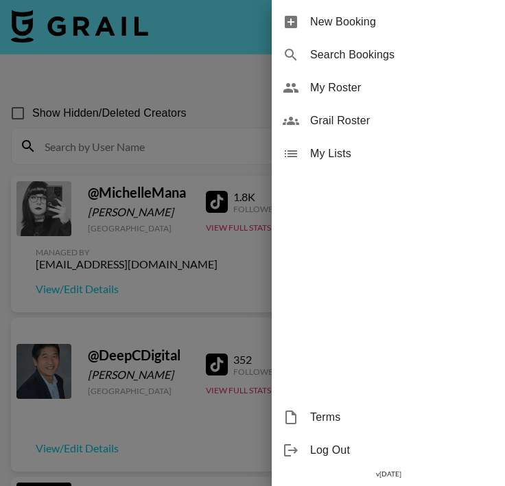
click at [351, 120] on span "Grail Roster" at bounding box center [402, 121] width 184 height 16
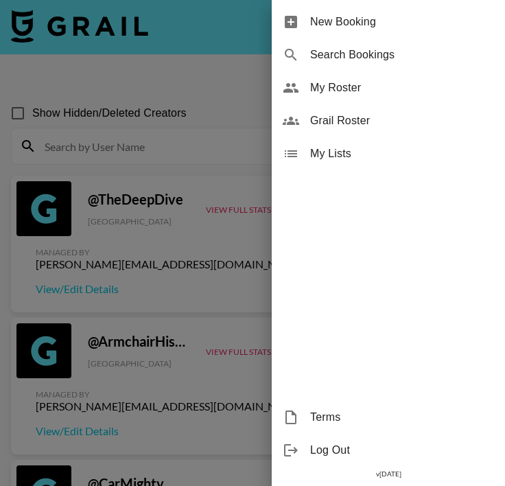
click at [247, 101] on div at bounding box center [252, 243] width 505 height 486
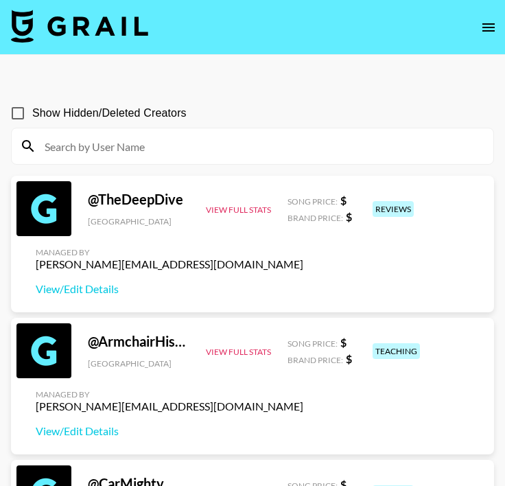
click at [181, 150] on input at bounding box center [260, 146] width 449 height 22
paste input "megmaefit"
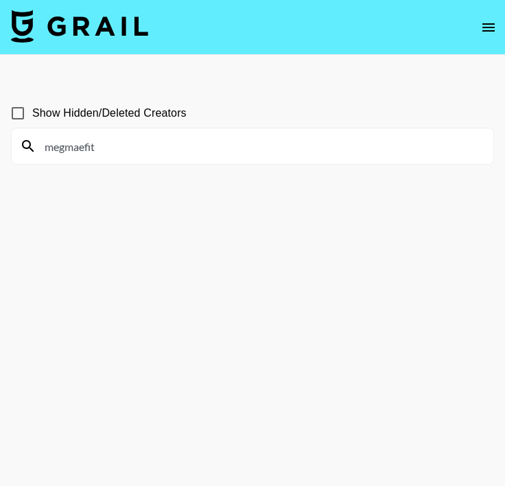
type input "megmaefit"
click at [109, 147] on input "megmaefit" at bounding box center [260, 146] width 449 height 22
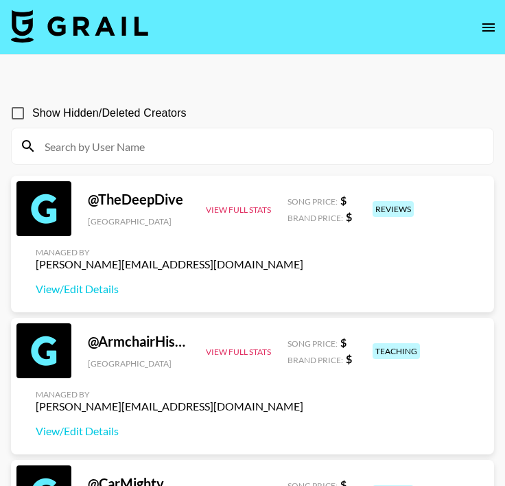
paste input "megmaefit"
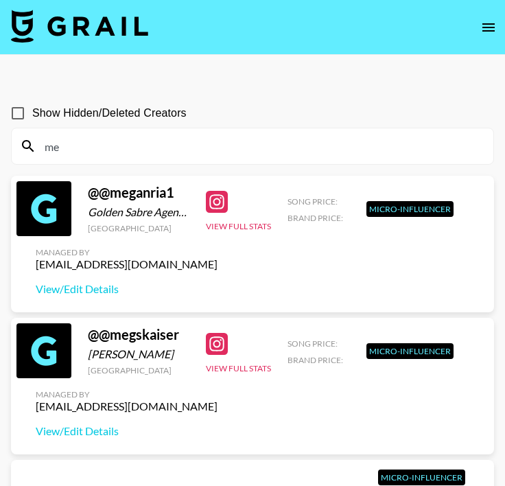
type input "m"
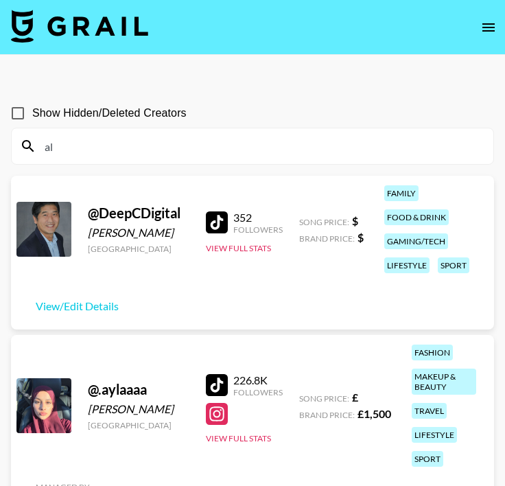
type input "a"
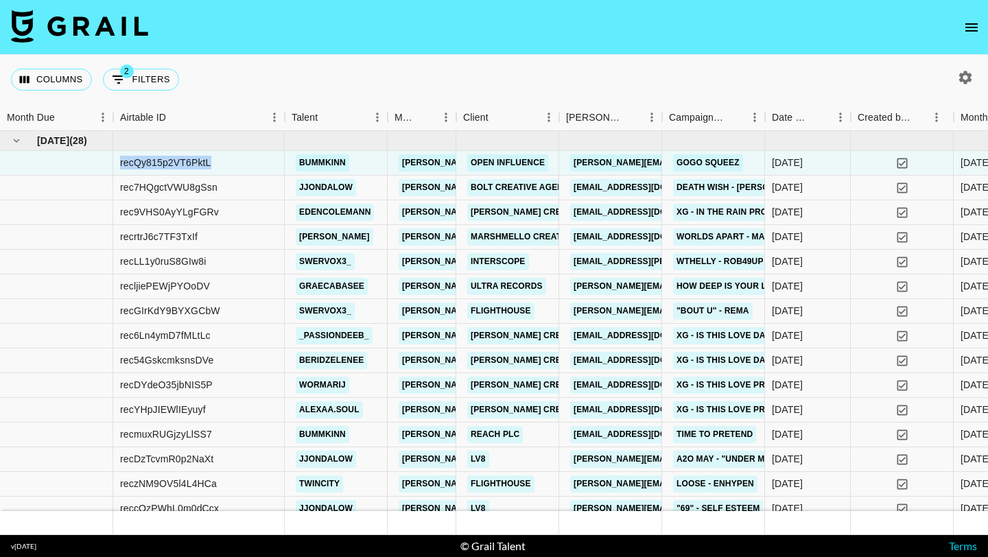
click at [963, 78] on icon "button" at bounding box center [966, 77] width 13 height 13
select select "Apr '25"
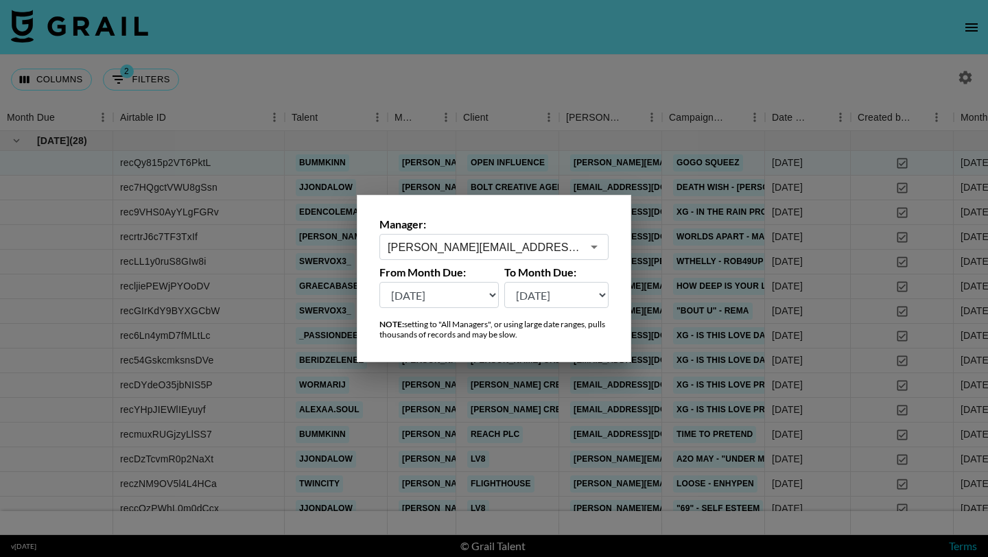
click at [480, 244] on input "[PERSON_NAME][EMAIL_ADDRESS][PERSON_NAME][DOMAIN_NAME]" at bounding box center [485, 248] width 194 height 16
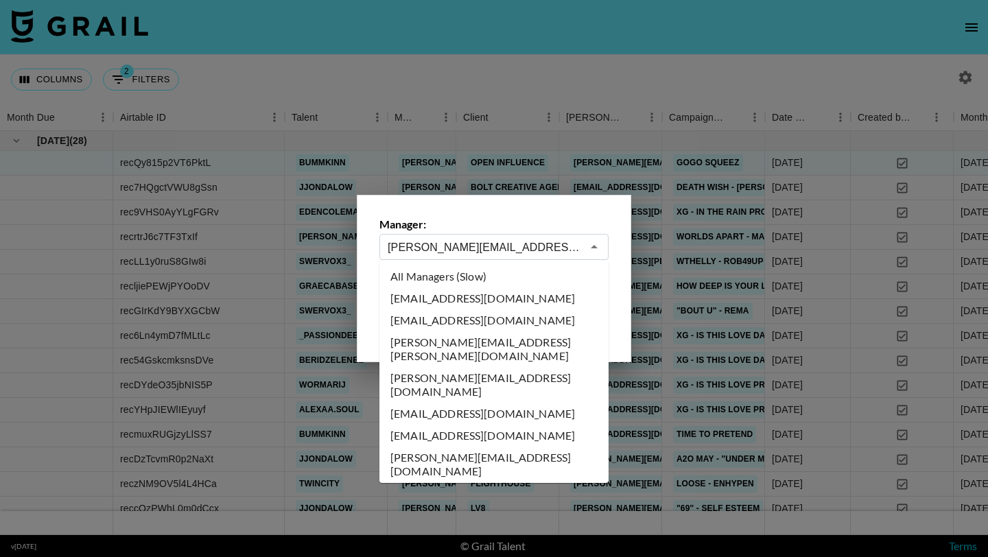
click at [480, 244] on input "[PERSON_NAME][EMAIL_ADDRESS][PERSON_NAME][DOMAIN_NAME]" at bounding box center [485, 248] width 194 height 16
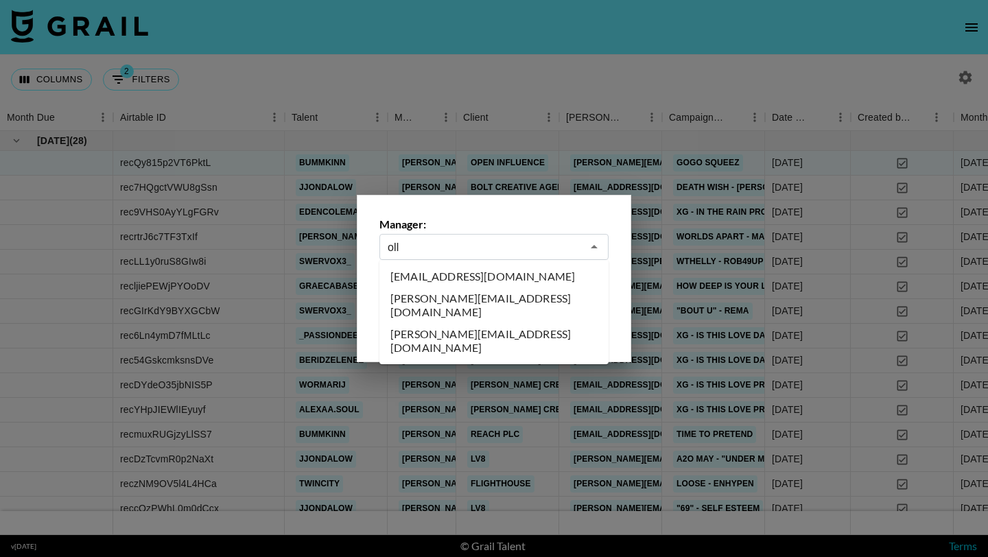
click at [476, 323] on li "ollie@grail-talent.com" at bounding box center [494, 341] width 229 height 36
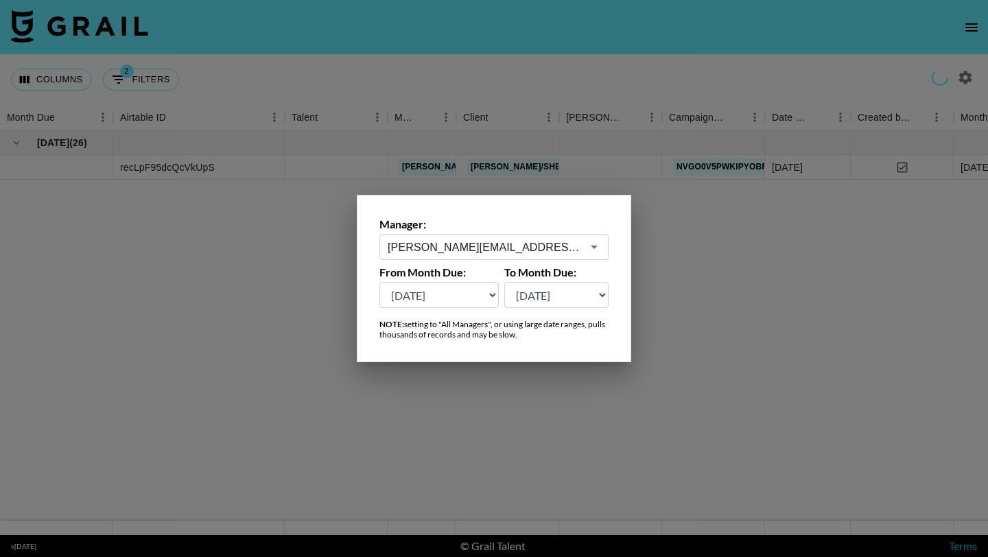
type input "ollie@grail-talent.com"
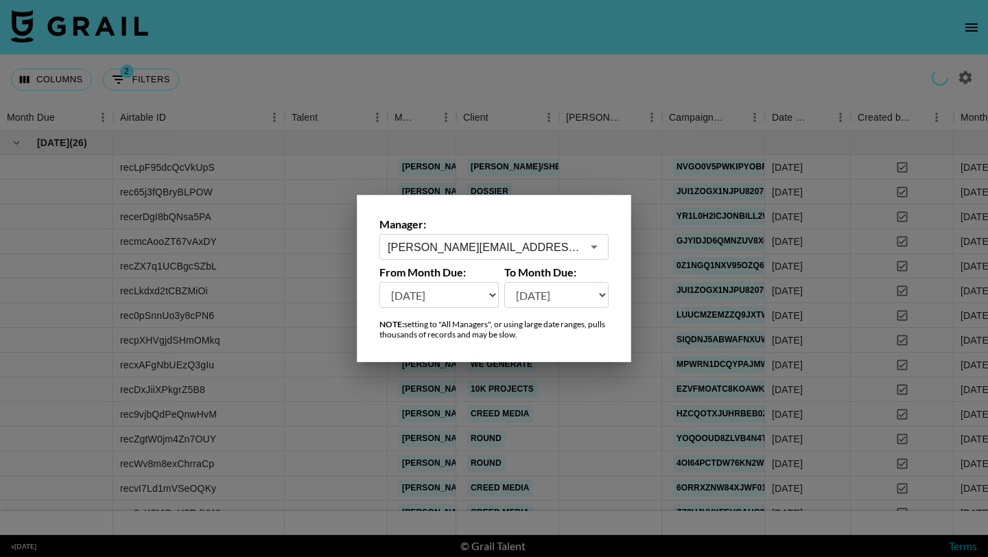
click at [491, 91] on div at bounding box center [494, 278] width 988 height 557
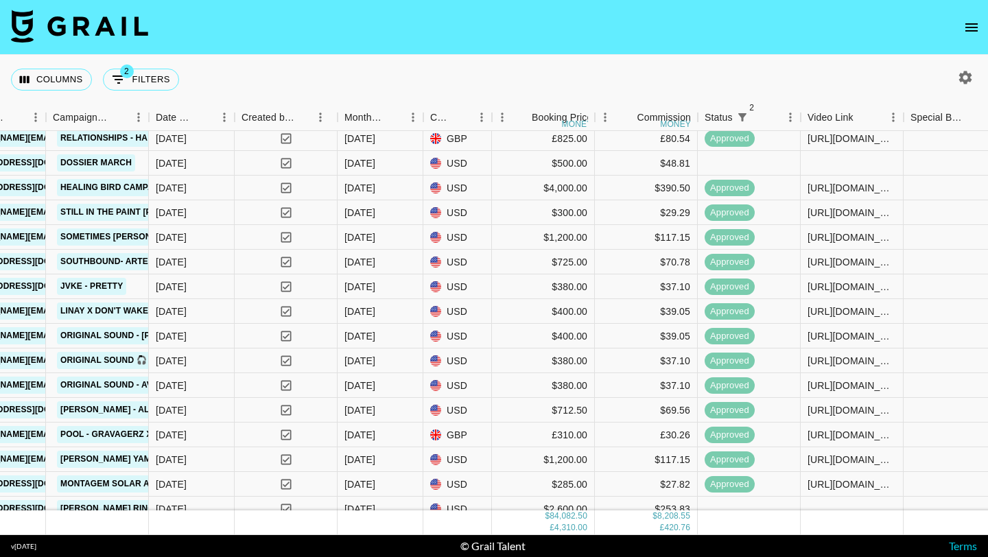
scroll to position [0, 616]
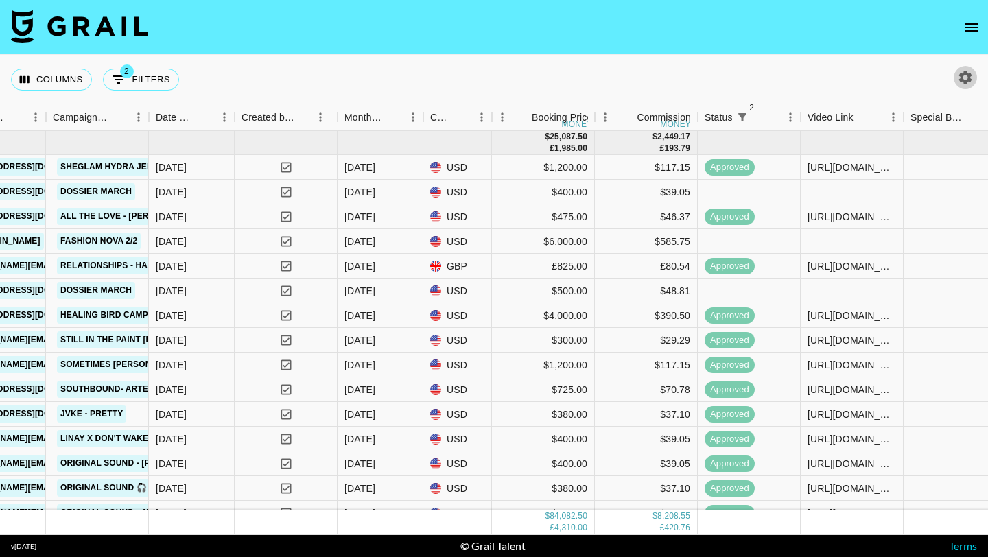
click at [966, 78] on icon "button" at bounding box center [966, 77] width 16 height 16
select select "Apr '25"
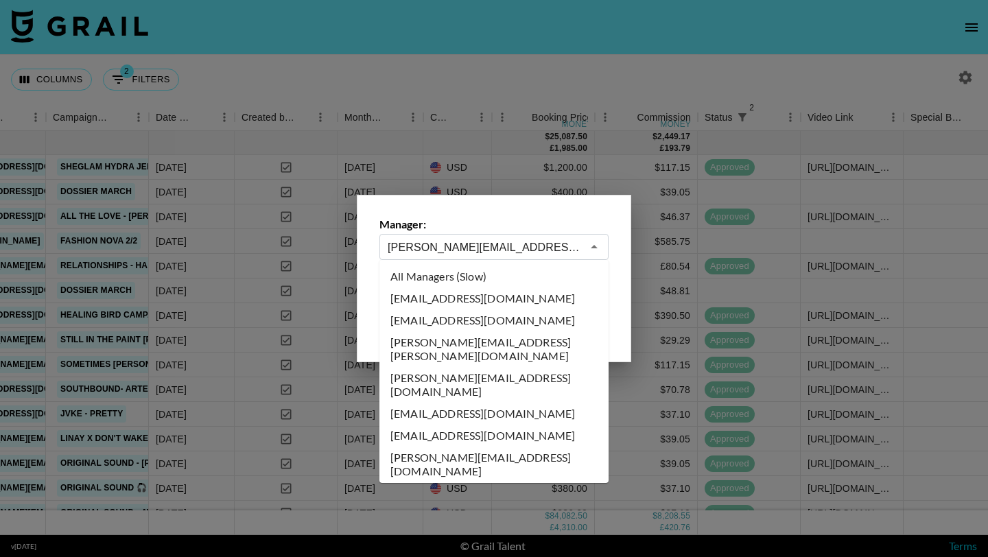
click at [477, 244] on input "ollie@grail-talent.com" at bounding box center [485, 248] width 194 height 16
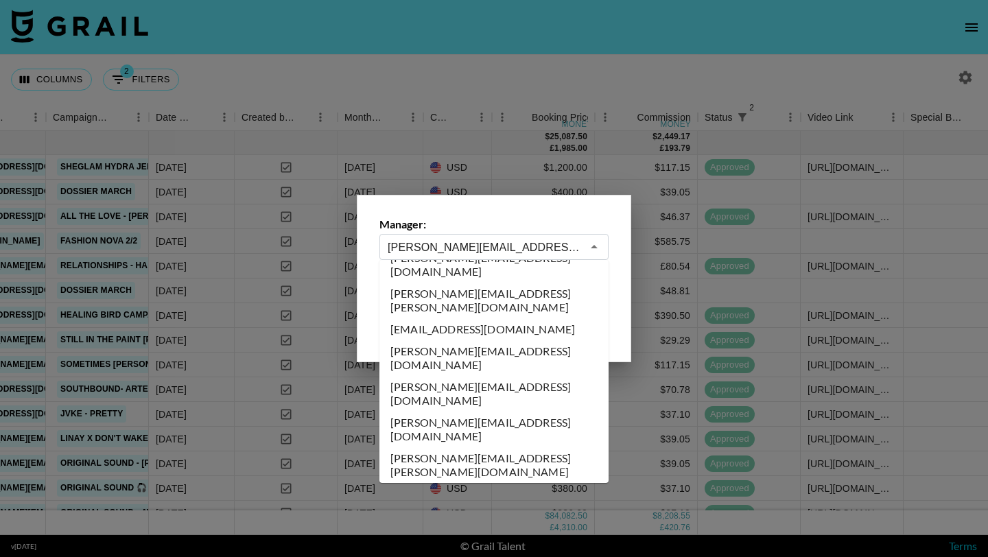
click at [477, 244] on input "ollie@grail-talent.com" at bounding box center [485, 248] width 194 height 16
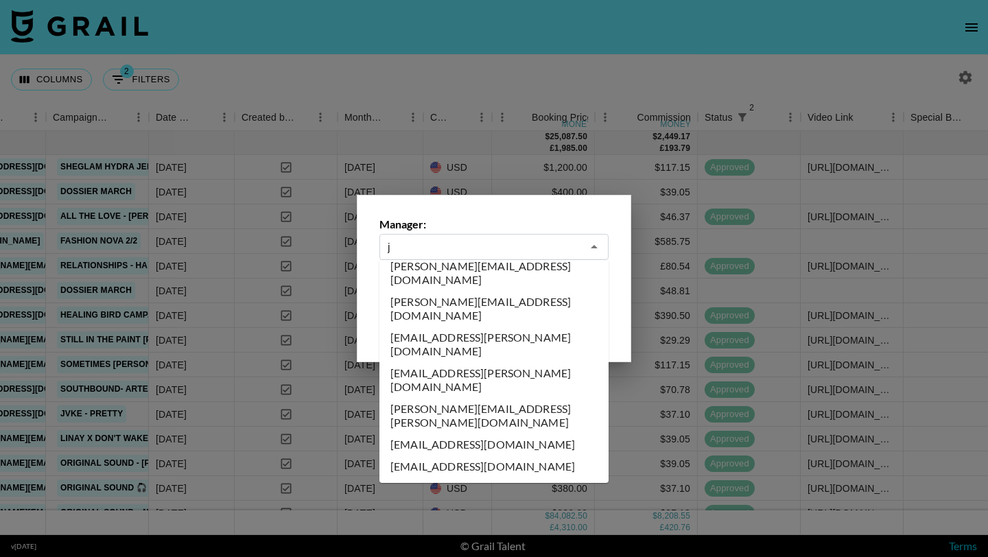
scroll to position [0, 0]
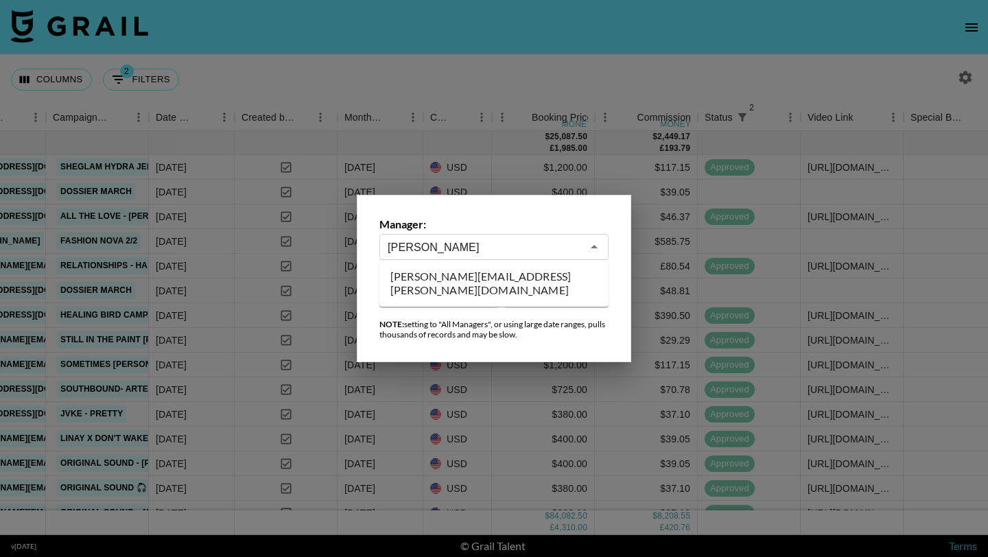
click at [469, 273] on li "[PERSON_NAME][EMAIL_ADDRESS][PERSON_NAME][DOMAIN_NAME]" at bounding box center [494, 284] width 229 height 36
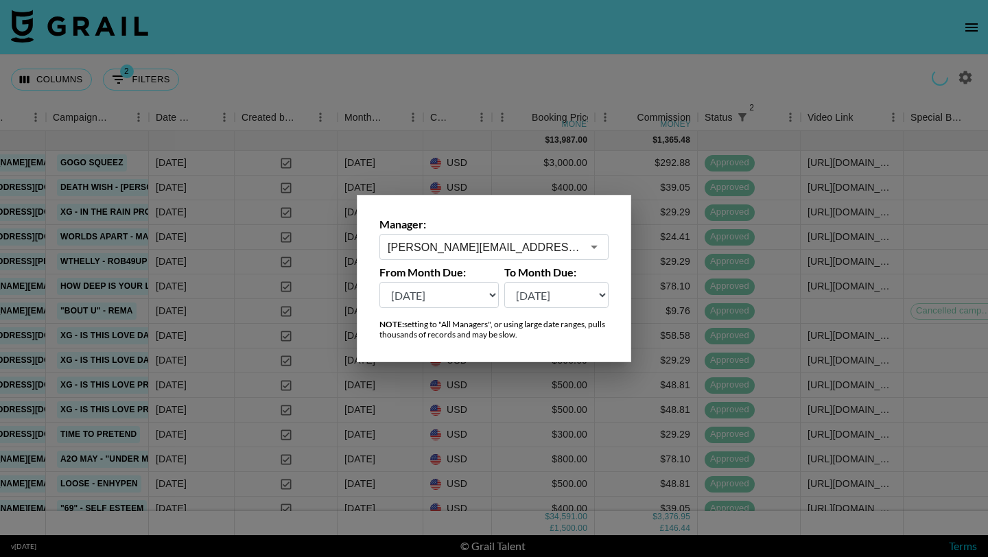
type input "[PERSON_NAME][EMAIL_ADDRESS][PERSON_NAME][DOMAIN_NAME]"
click at [490, 102] on div at bounding box center [494, 278] width 988 height 557
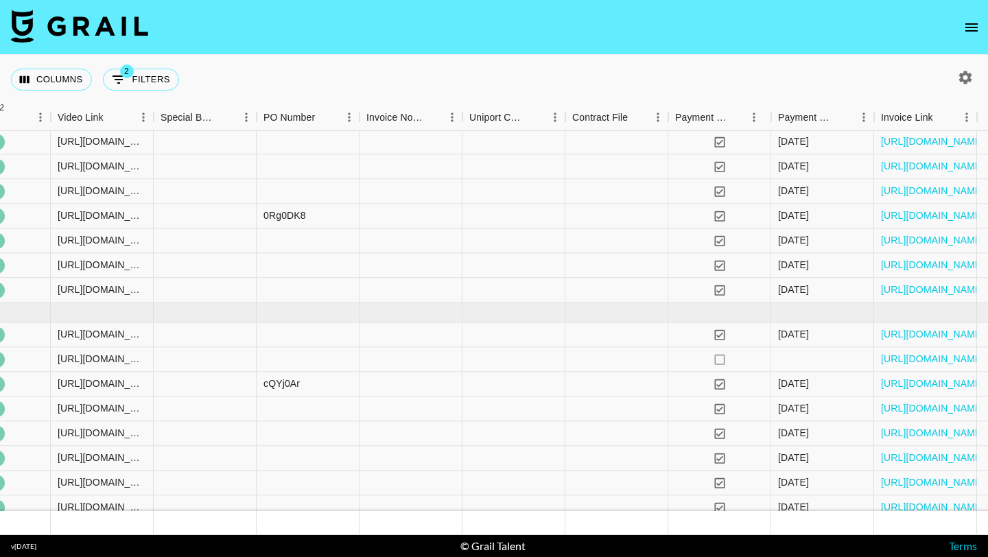
scroll to position [835, 1367]
click at [879, 358] on div "https://in.xero.com/oNDuiVYndRKvSeYcUBB8bkDpDR94sCw56nWqTcIx" at bounding box center [925, 360] width 103 height 25
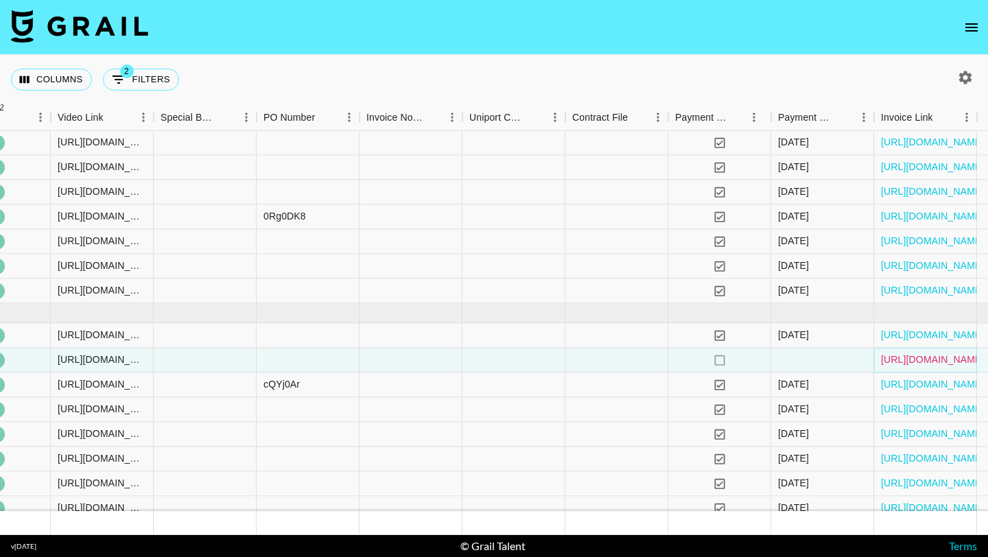
click at [890, 358] on link "https://in.xero.com/oNDuiVYndRKvSeYcUBB8bkDpDR94sCw56nWqTcIx" at bounding box center [933, 360] width 104 height 14
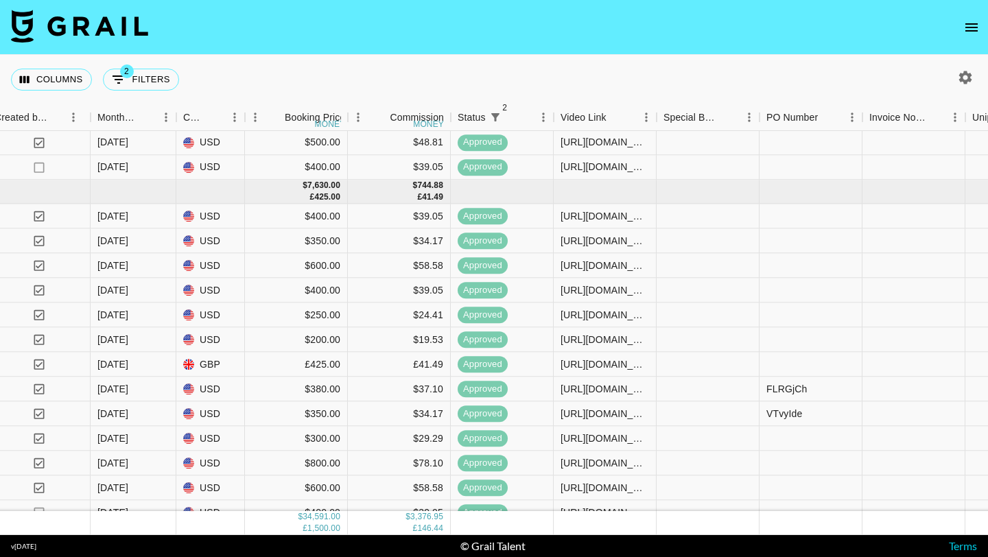
scroll to position [1532, 863]
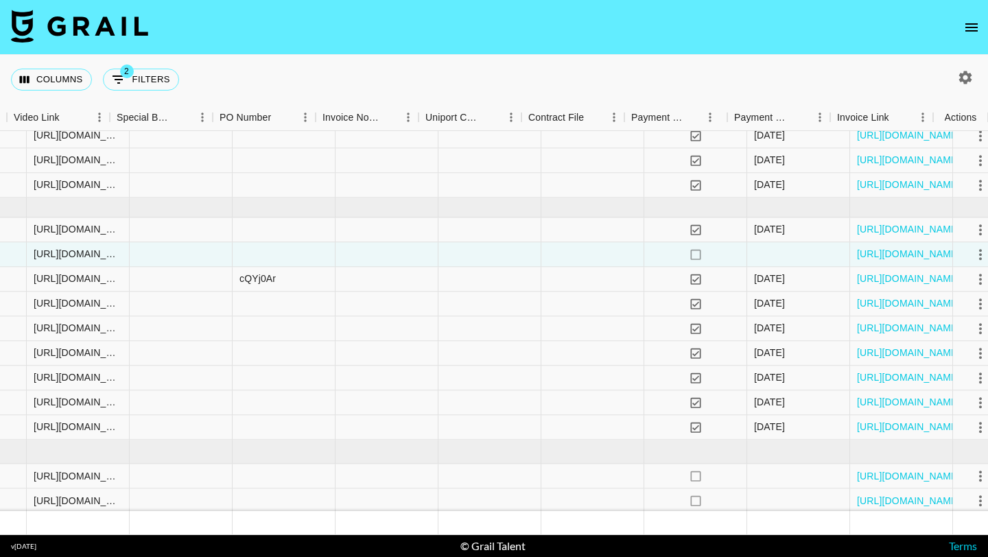
scroll to position [941, 1411]
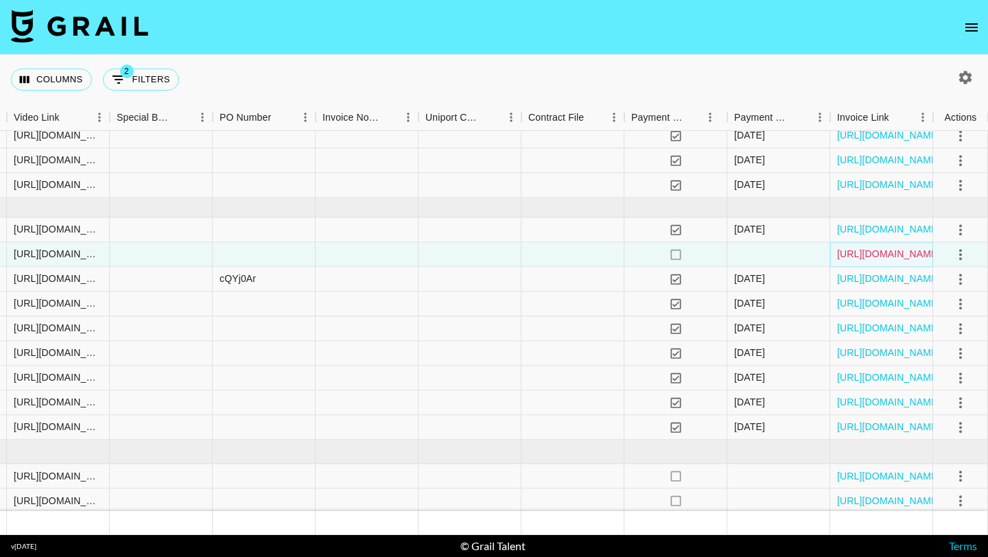
click at [869, 255] on link "https://in.xero.com/oNDuiVYndRKvSeYcUBB8bkDpDR94sCw56nWqTcIx" at bounding box center [889, 255] width 104 height 14
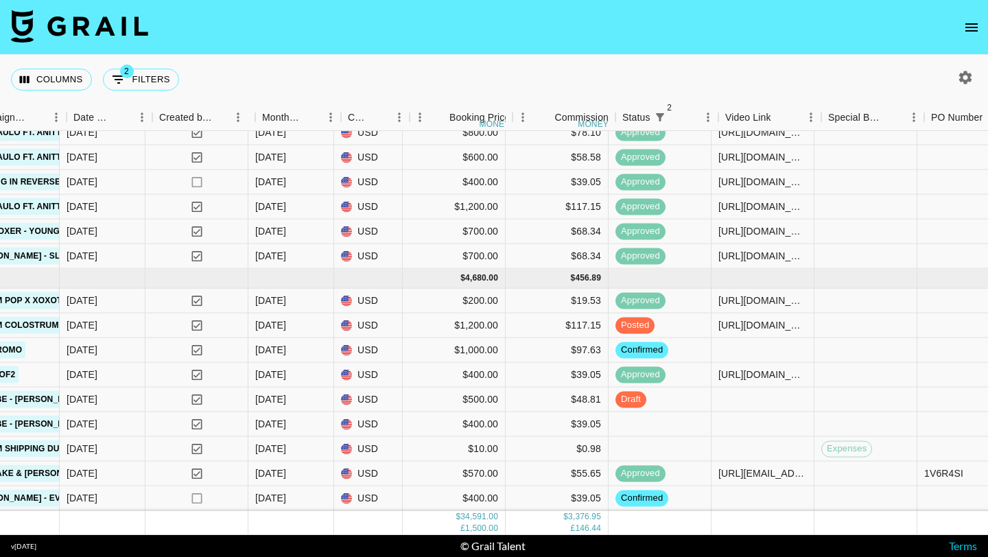
scroll to position [1532, 695]
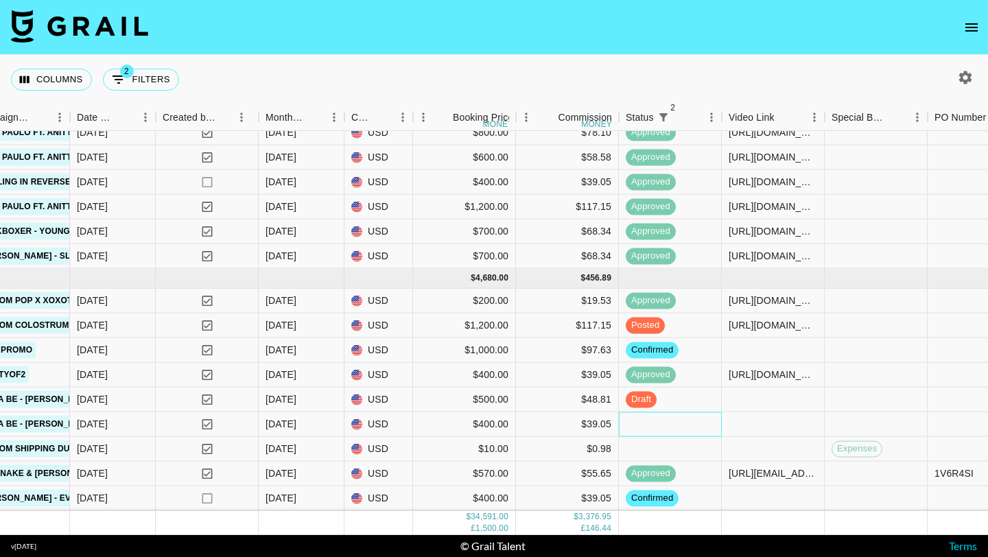
click at [635, 421] on div at bounding box center [670, 425] width 103 height 25
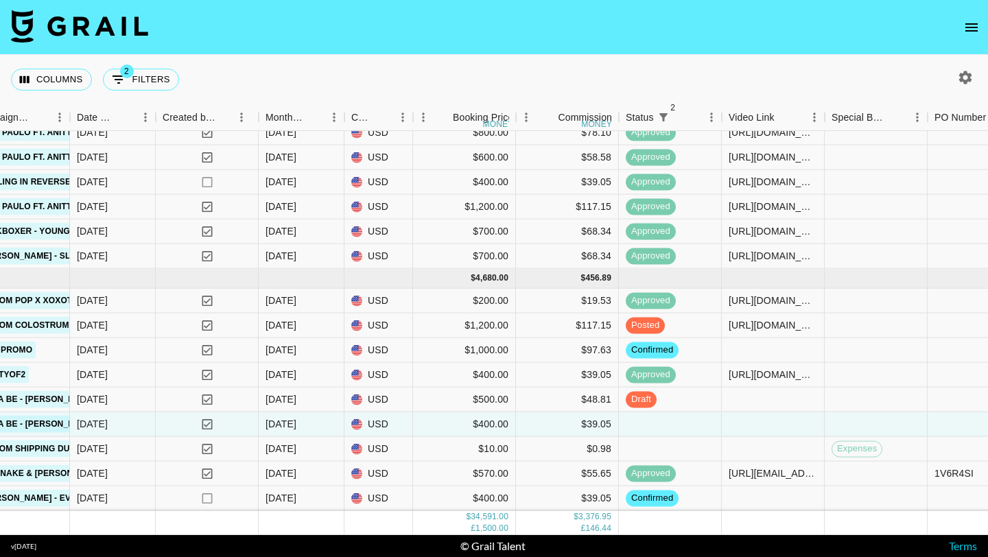
click at [955, 75] on button "button" at bounding box center [965, 77] width 23 height 23
select select "Apr '25"
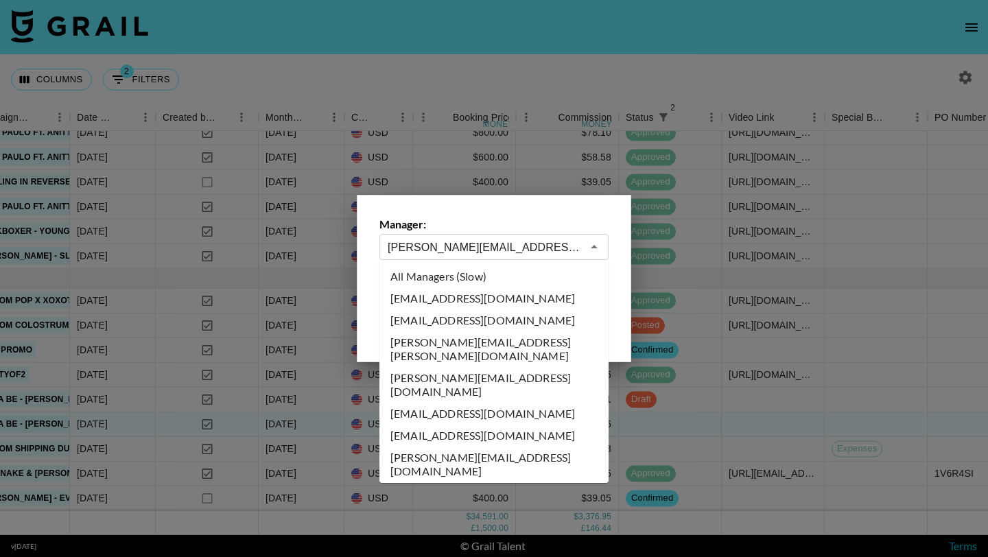
click at [448, 248] on input "[PERSON_NAME][EMAIL_ADDRESS][PERSON_NAME][DOMAIN_NAME]" at bounding box center [485, 248] width 194 height 16
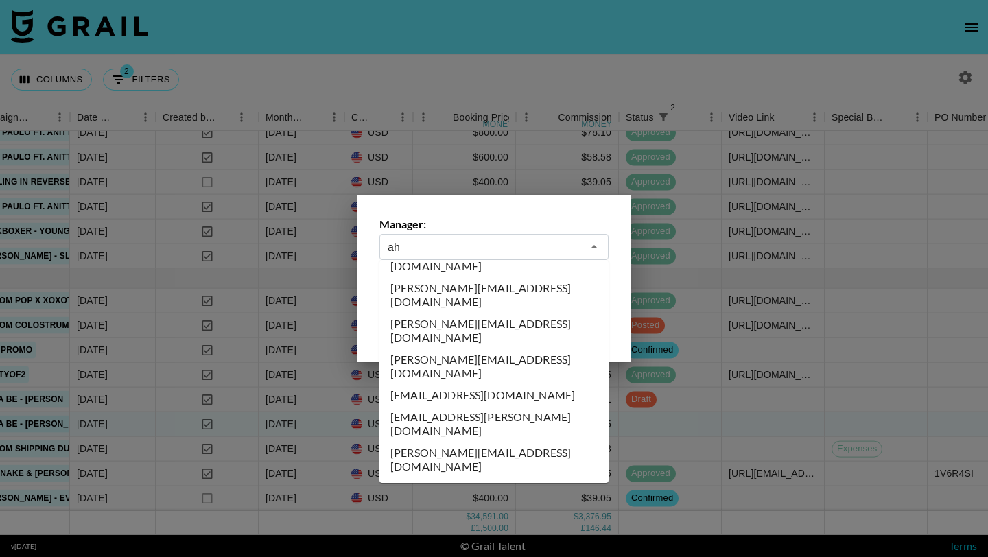
scroll to position [0, 0]
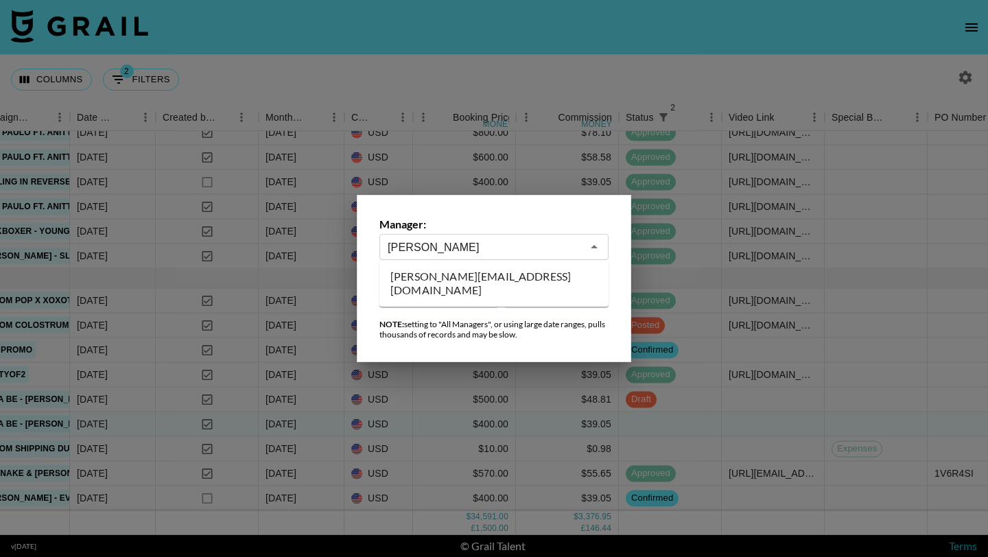
click at [461, 277] on li "ahmed@grail-talent.com" at bounding box center [494, 284] width 229 height 36
type input "ahmed@grail-talent.com"
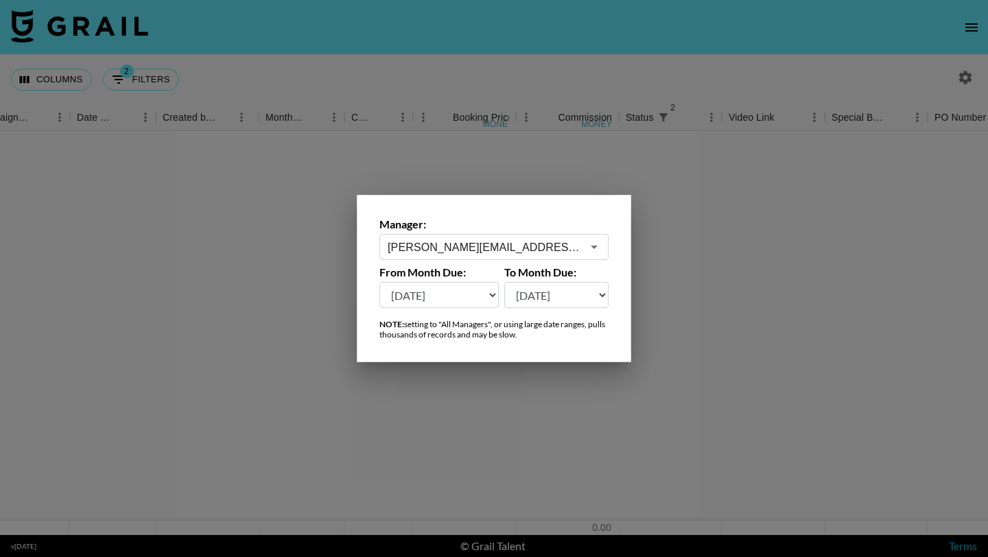
scroll to position [0, 695]
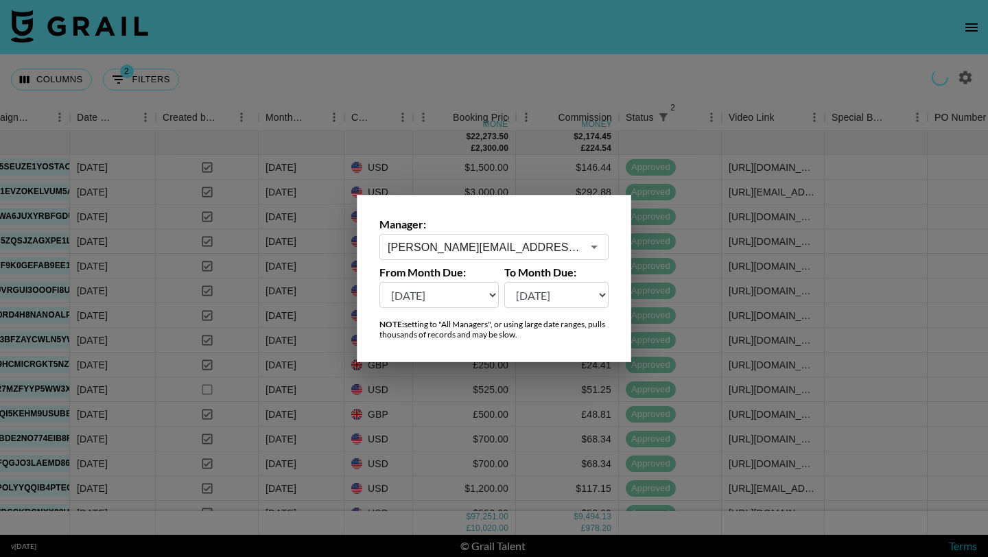
click at [474, 78] on div at bounding box center [494, 278] width 988 height 557
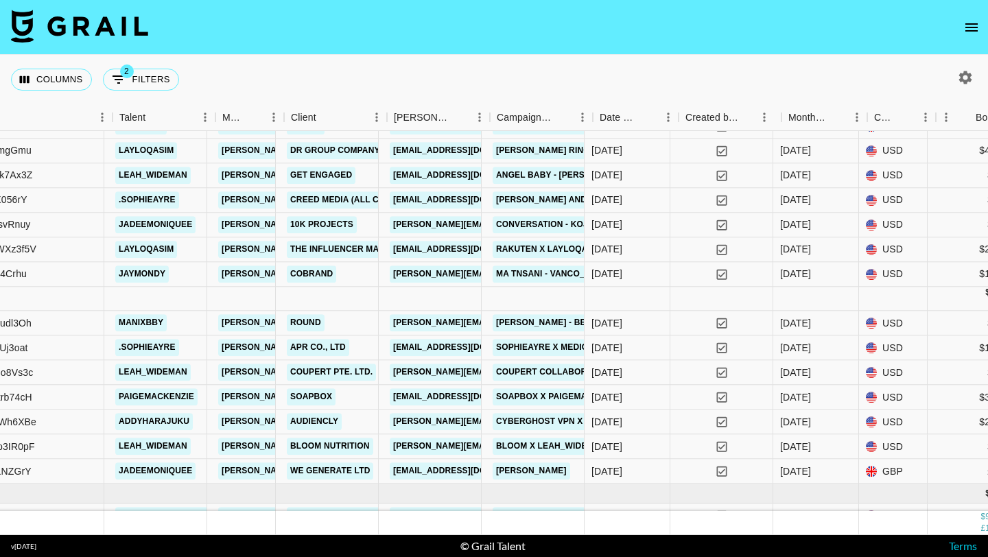
scroll to position [2190, 168]
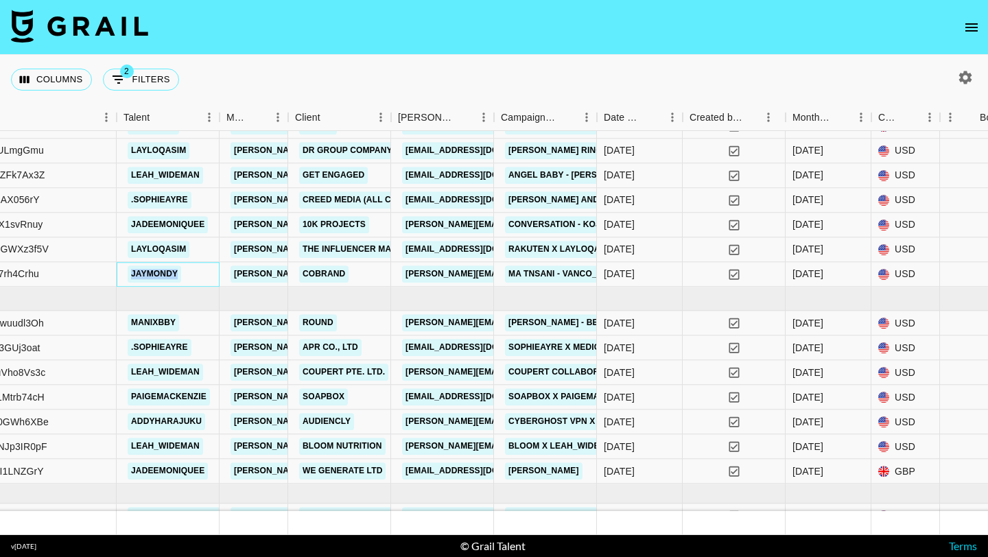
drag, startPoint x: 202, startPoint y: 276, endPoint x: 126, endPoint y: 270, distance: 76.4
click at [126, 270] on div "jaymondy" at bounding box center [168, 274] width 103 height 25
copy link "jaymondy"
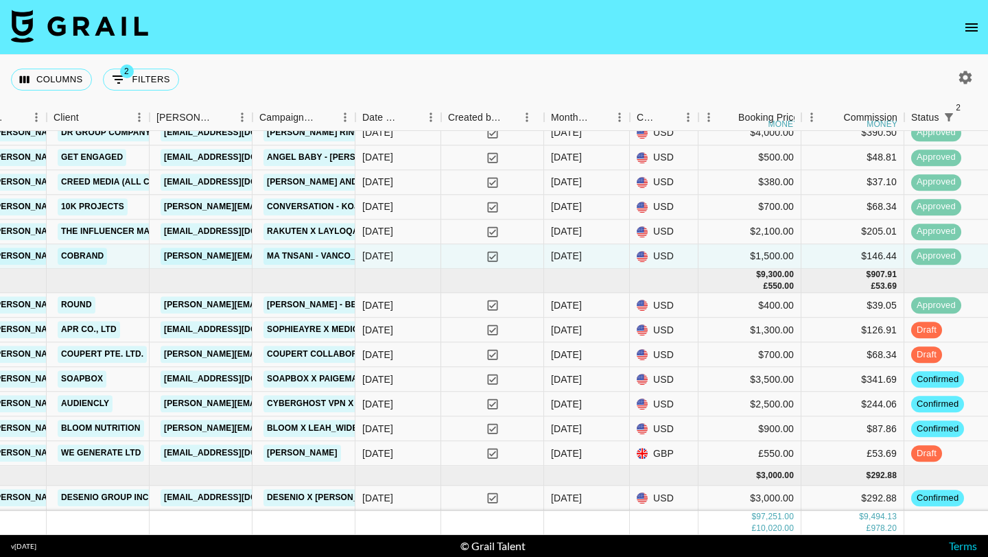
scroll to position [2170, 410]
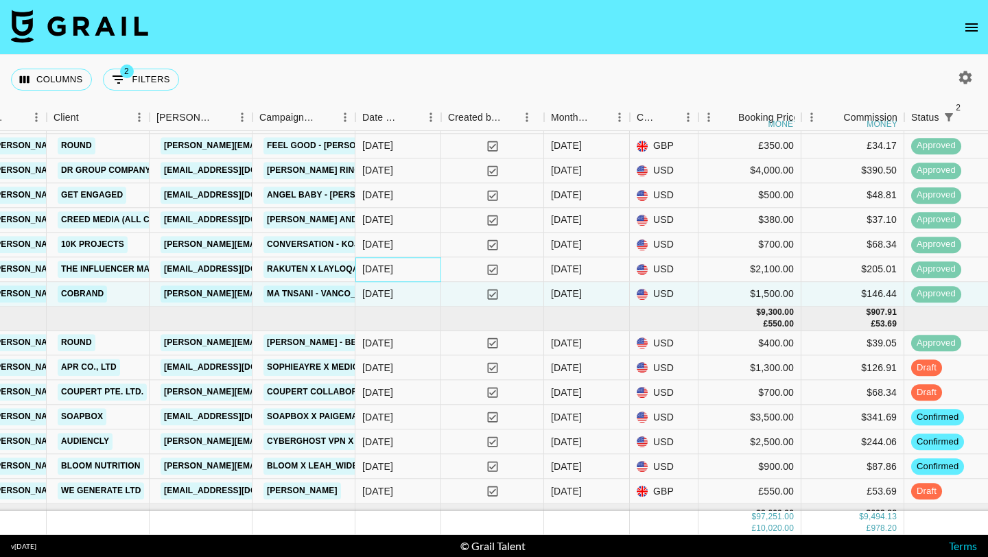
click at [423, 266] on div "07/07/2025" at bounding box center [399, 269] width 86 height 25
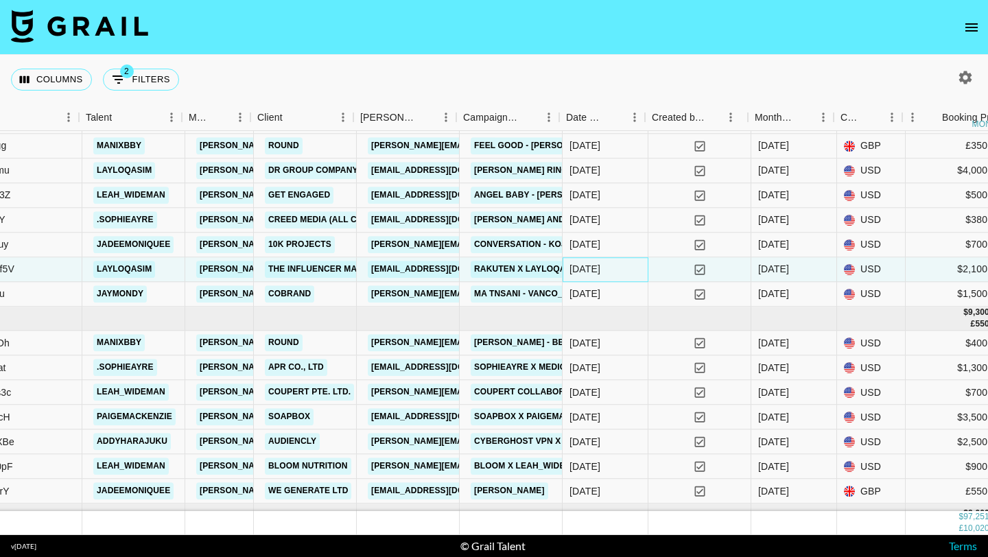
scroll to position [2170, 199]
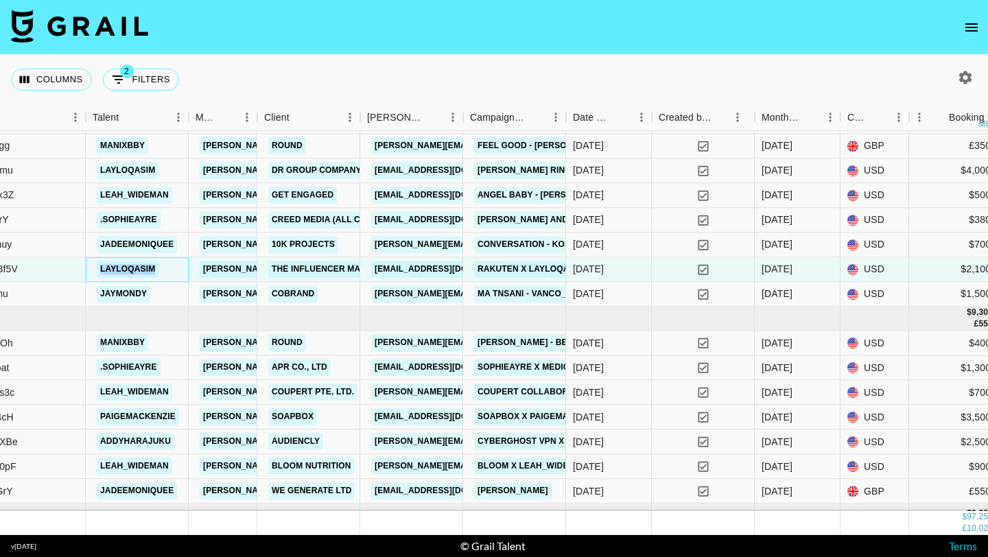
drag, startPoint x: 179, startPoint y: 269, endPoint x: 98, endPoint y: 266, distance: 81.0
click at [98, 266] on div "layloqasim" at bounding box center [137, 269] width 103 height 25
copy link "layloqasim"
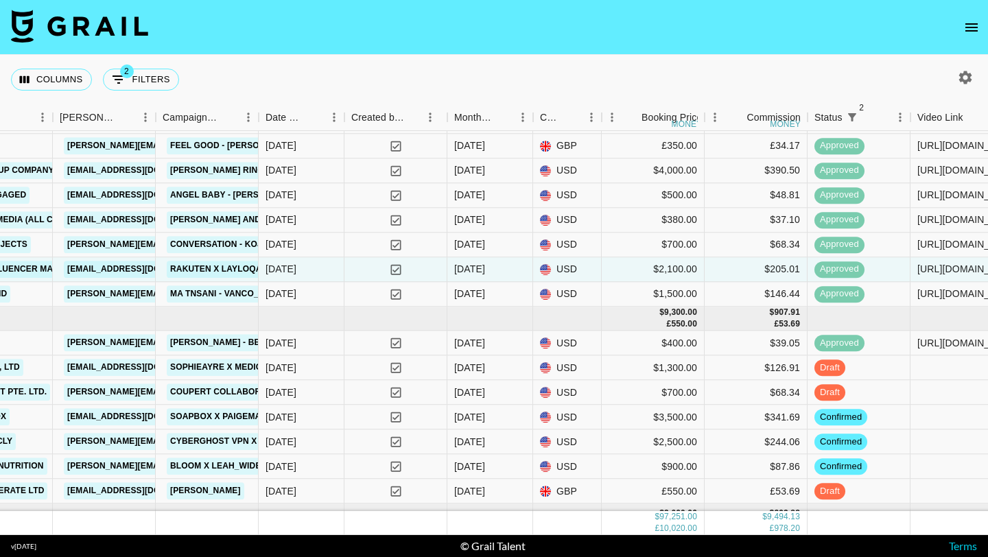
scroll to position [2112, 507]
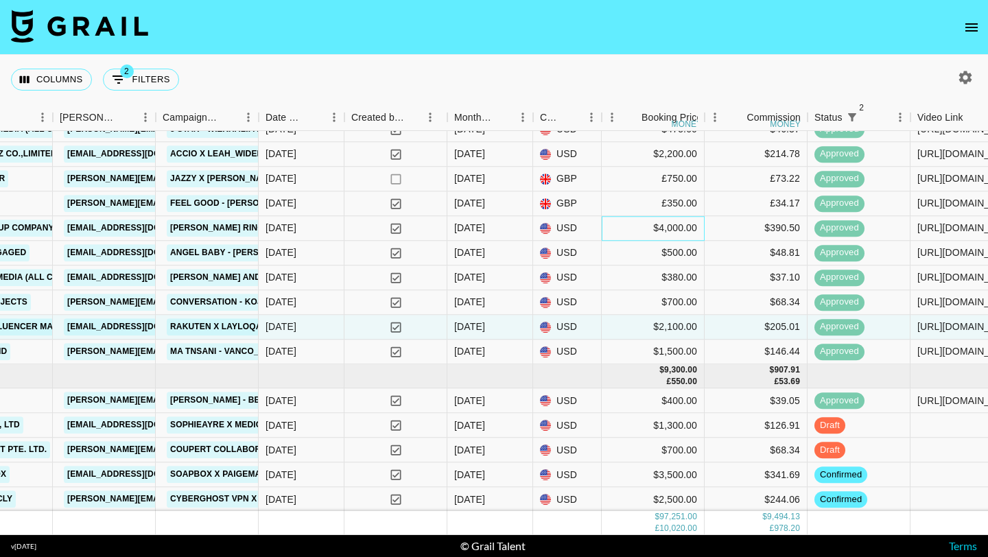
click at [614, 235] on div "$4,000.00" at bounding box center [653, 228] width 103 height 25
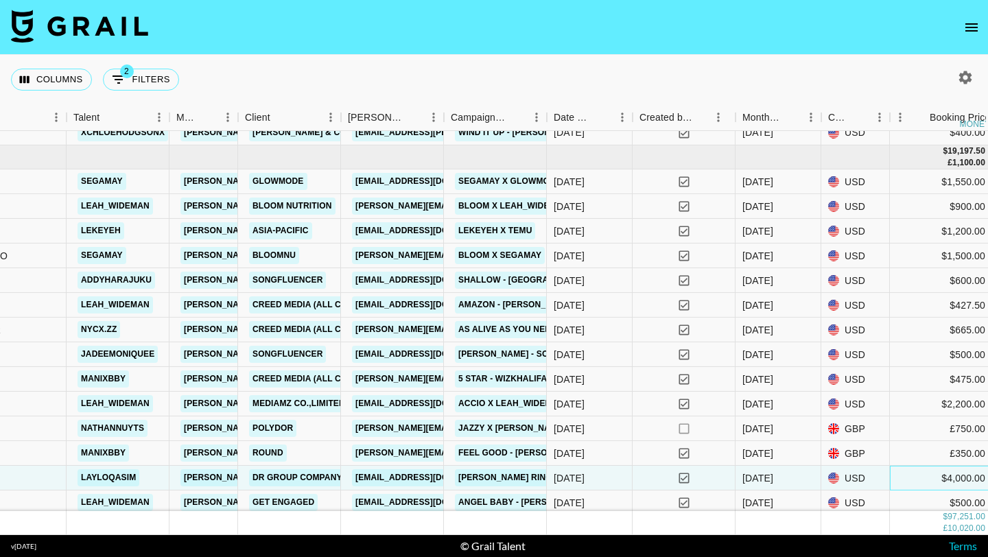
scroll to position [1861, 218]
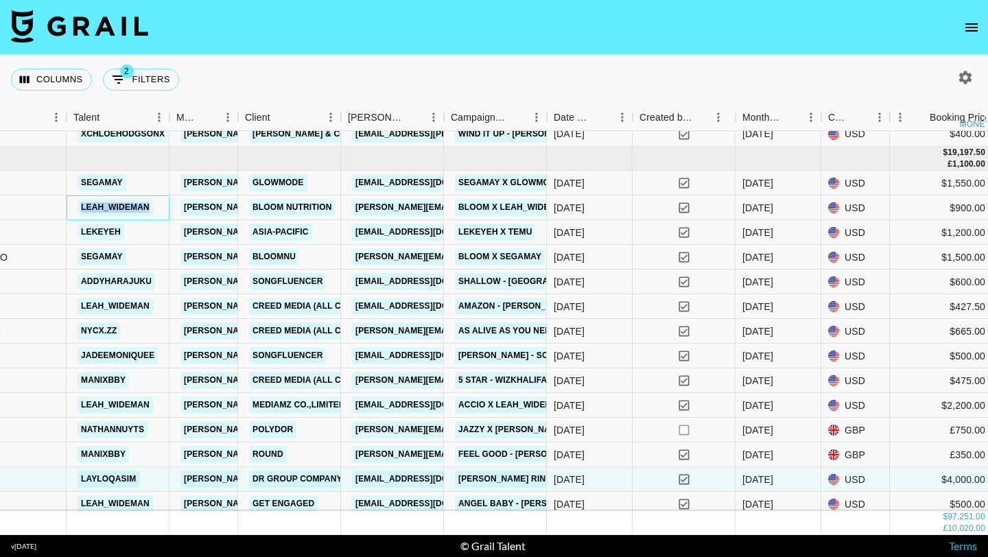
drag, startPoint x: 158, startPoint y: 208, endPoint x: 77, endPoint y: 208, distance: 81.0
click at [77, 208] on div "leah_wideman" at bounding box center [118, 208] width 103 height 25
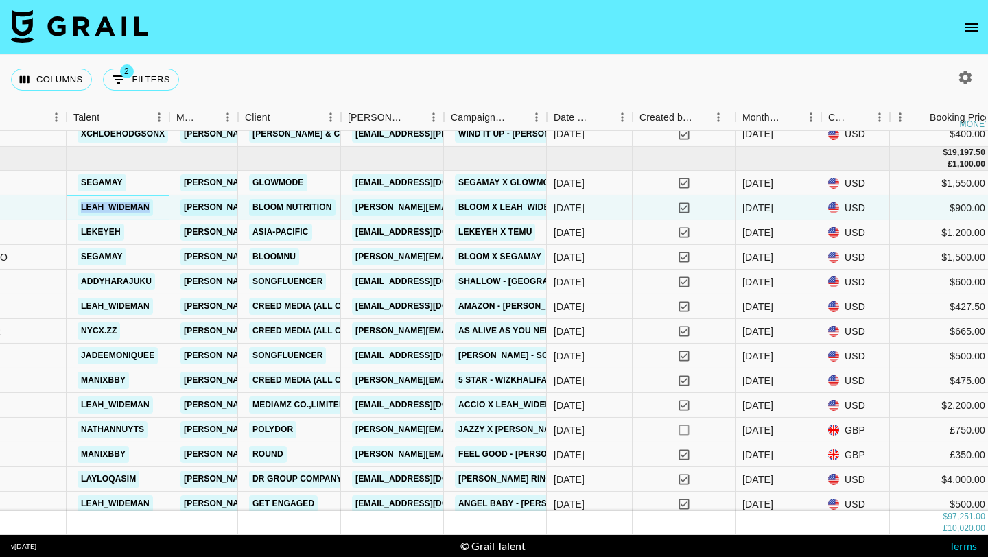
copy link "leah_wideman"
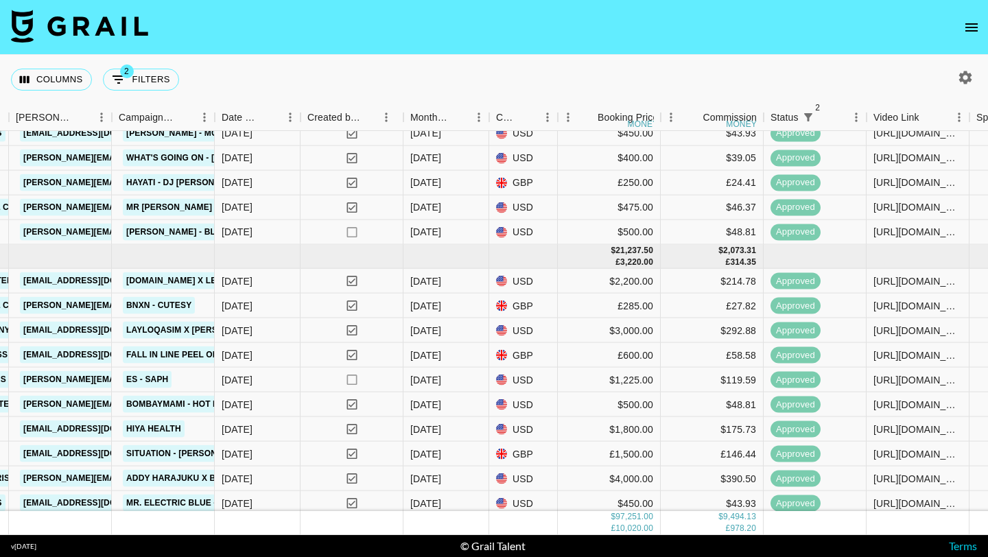
scroll to position [1288, 550]
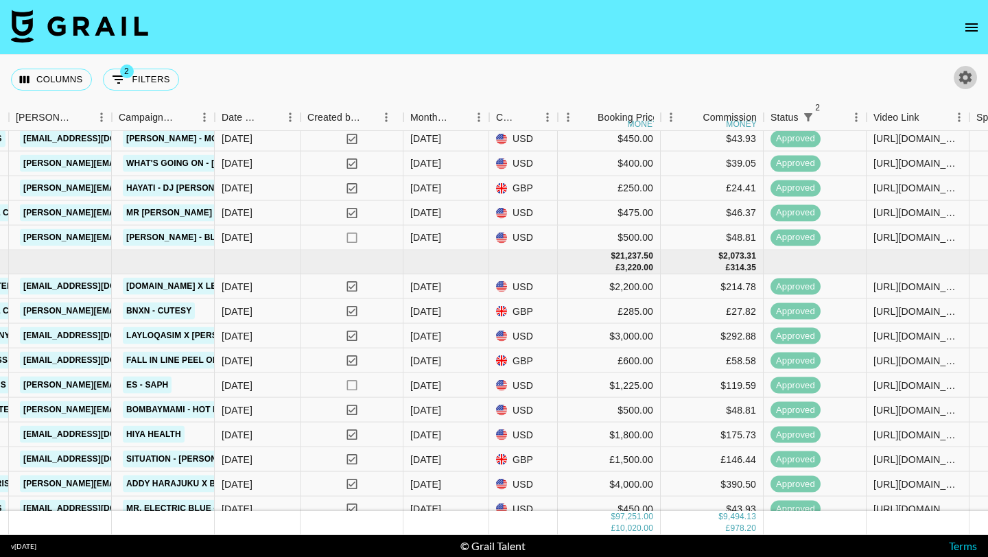
click at [964, 74] on icon "button" at bounding box center [966, 77] width 13 height 13
select select "Apr '25"
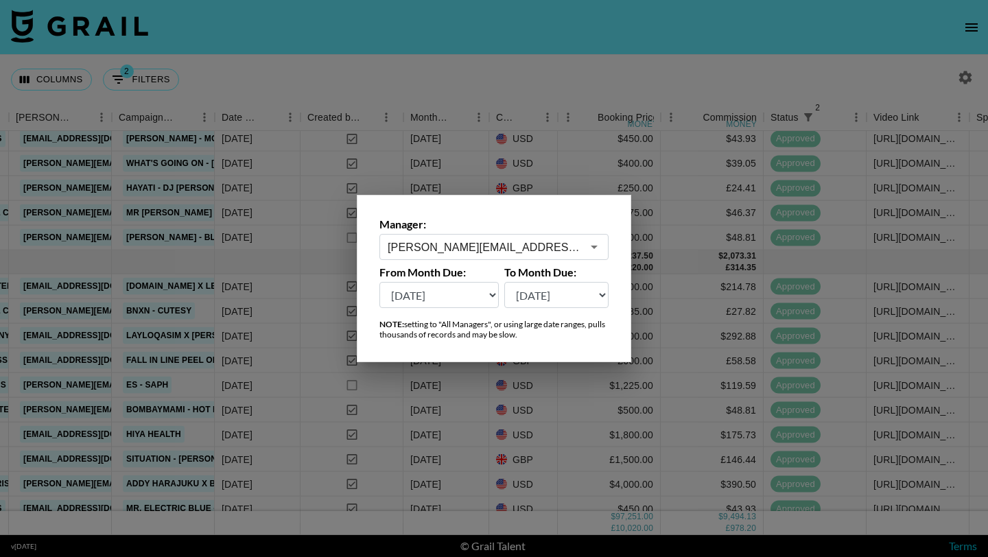
click at [510, 249] on input "ahmed@grail-talent.com" at bounding box center [485, 248] width 194 height 16
click at [511, 279] on li "[PERSON_NAME][EMAIL_ADDRESS][PERSON_NAME][DOMAIN_NAME]" at bounding box center [494, 284] width 229 height 36
type input "[PERSON_NAME][EMAIL_ADDRESS][PERSON_NAME][DOMAIN_NAME]"
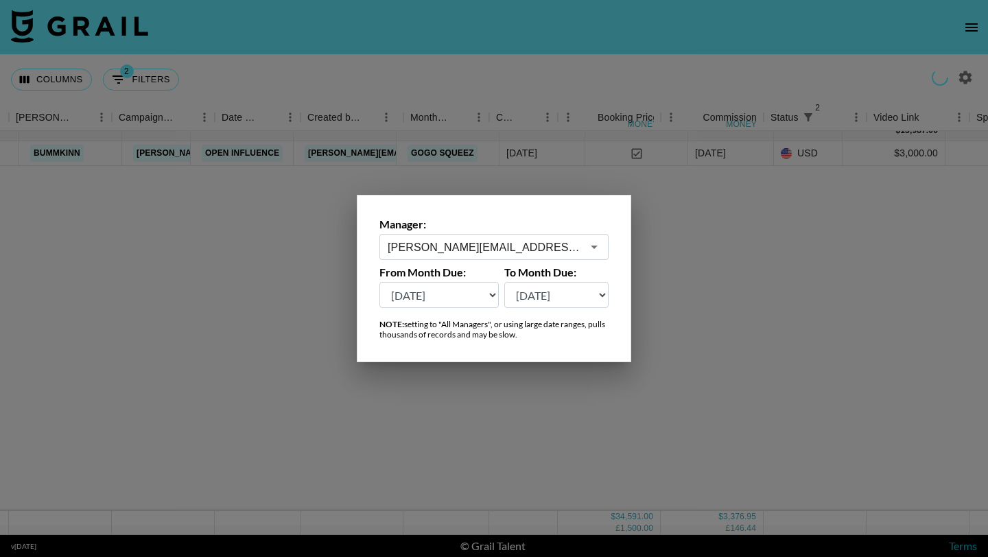
scroll to position [0, 550]
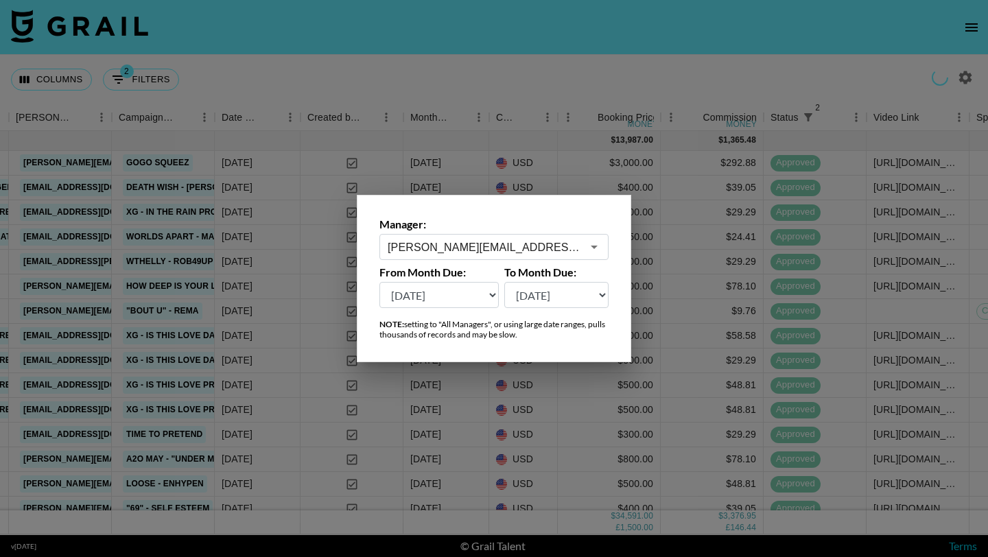
click at [579, 71] on div at bounding box center [494, 278] width 988 height 557
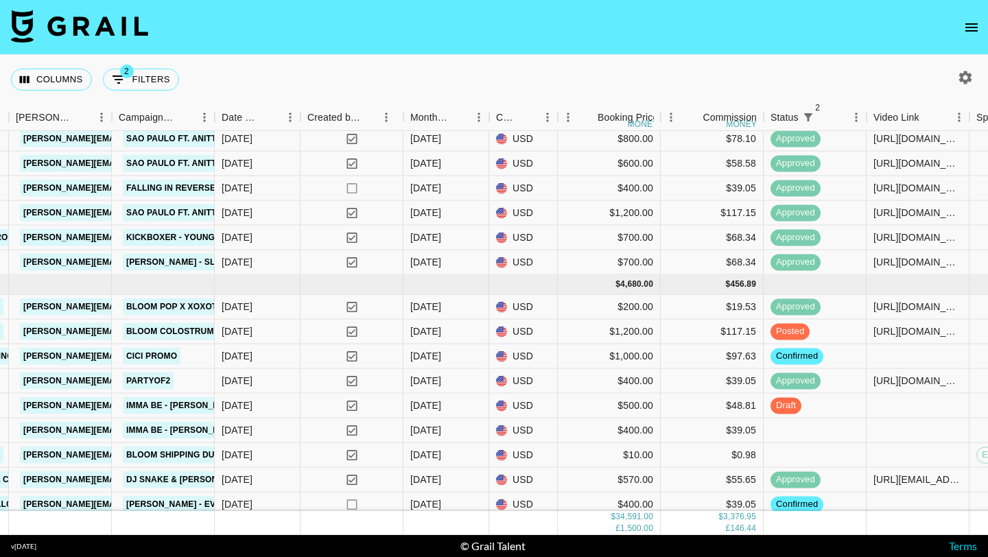
scroll to position [1532, 550]
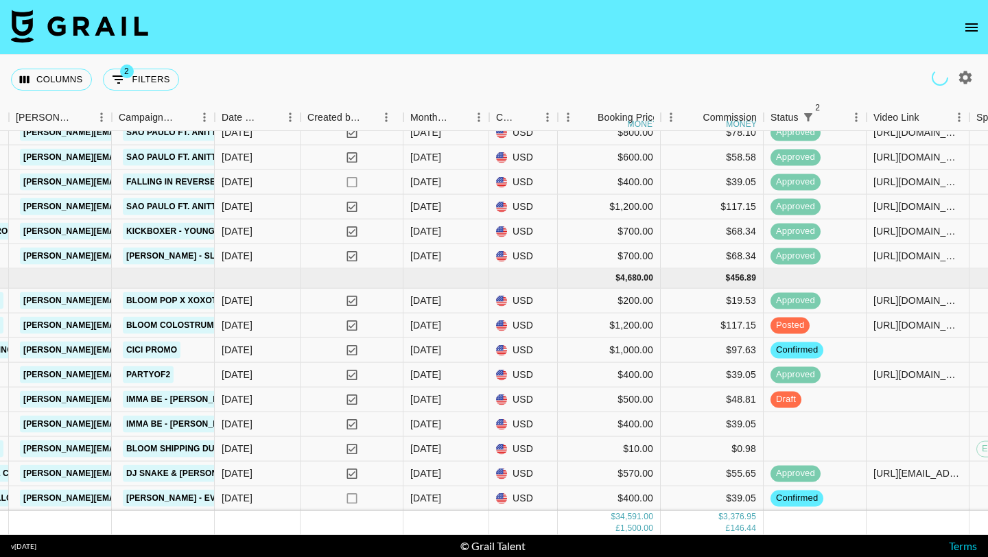
click at [975, 34] on icon "open drawer" at bounding box center [972, 27] width 16 height 16
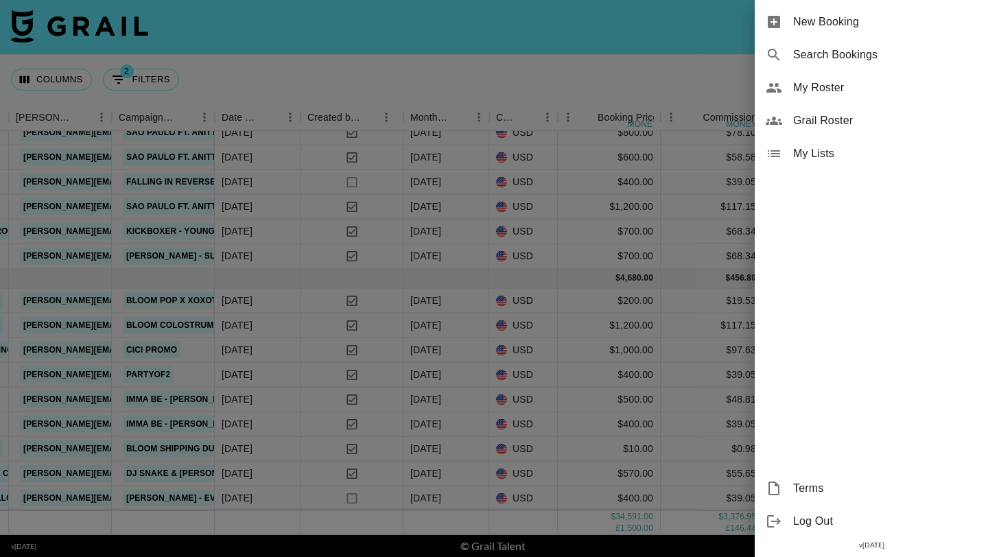
click at [858, 91] on span "My Roster" at bounding box center [885, 88] width 184 height 16
